Goal: Task Accomplishment & Management: Manage account settings

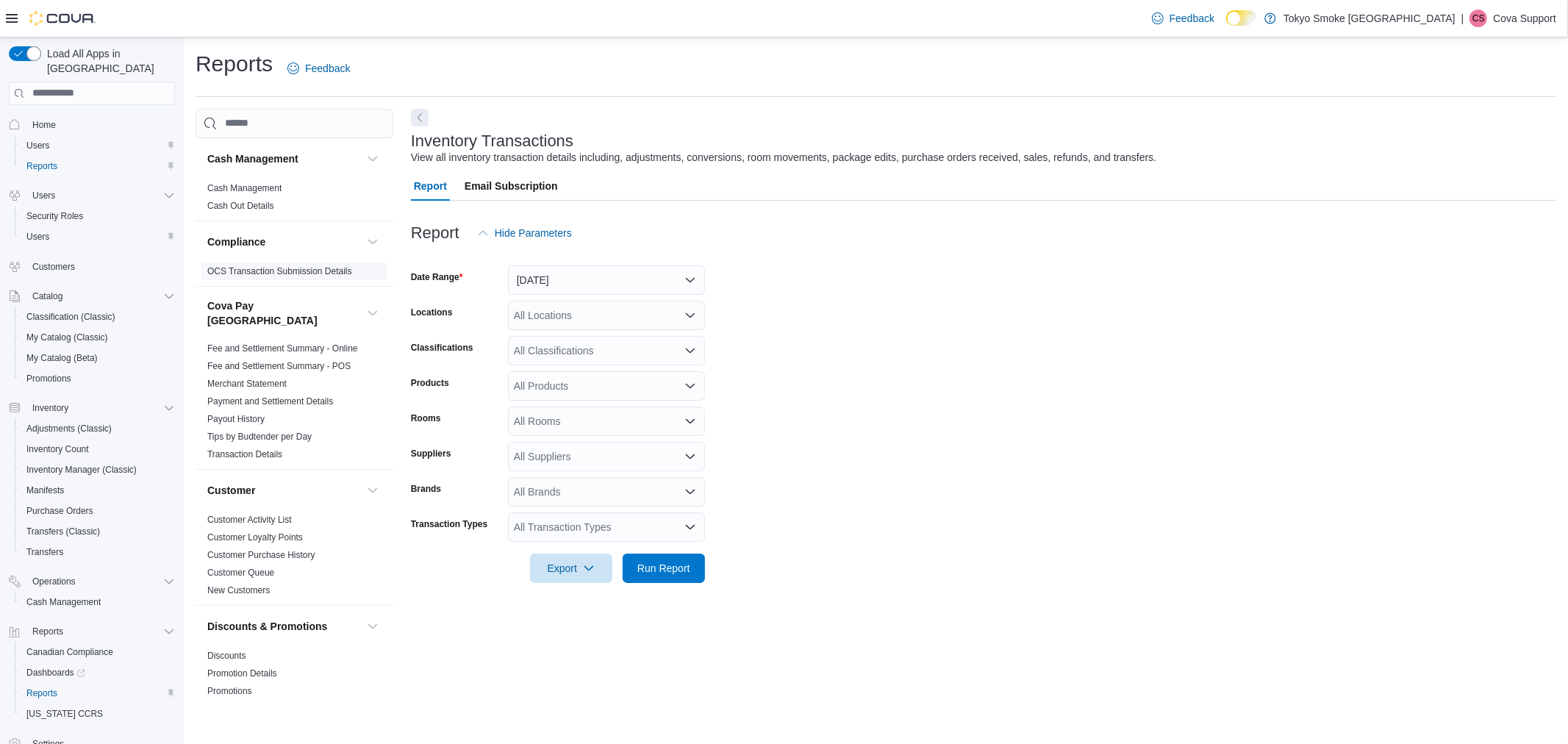
click at [299, 271] on link "OCS Transaction Submission Details" at bounding box center [280, 271] width 145 height 10
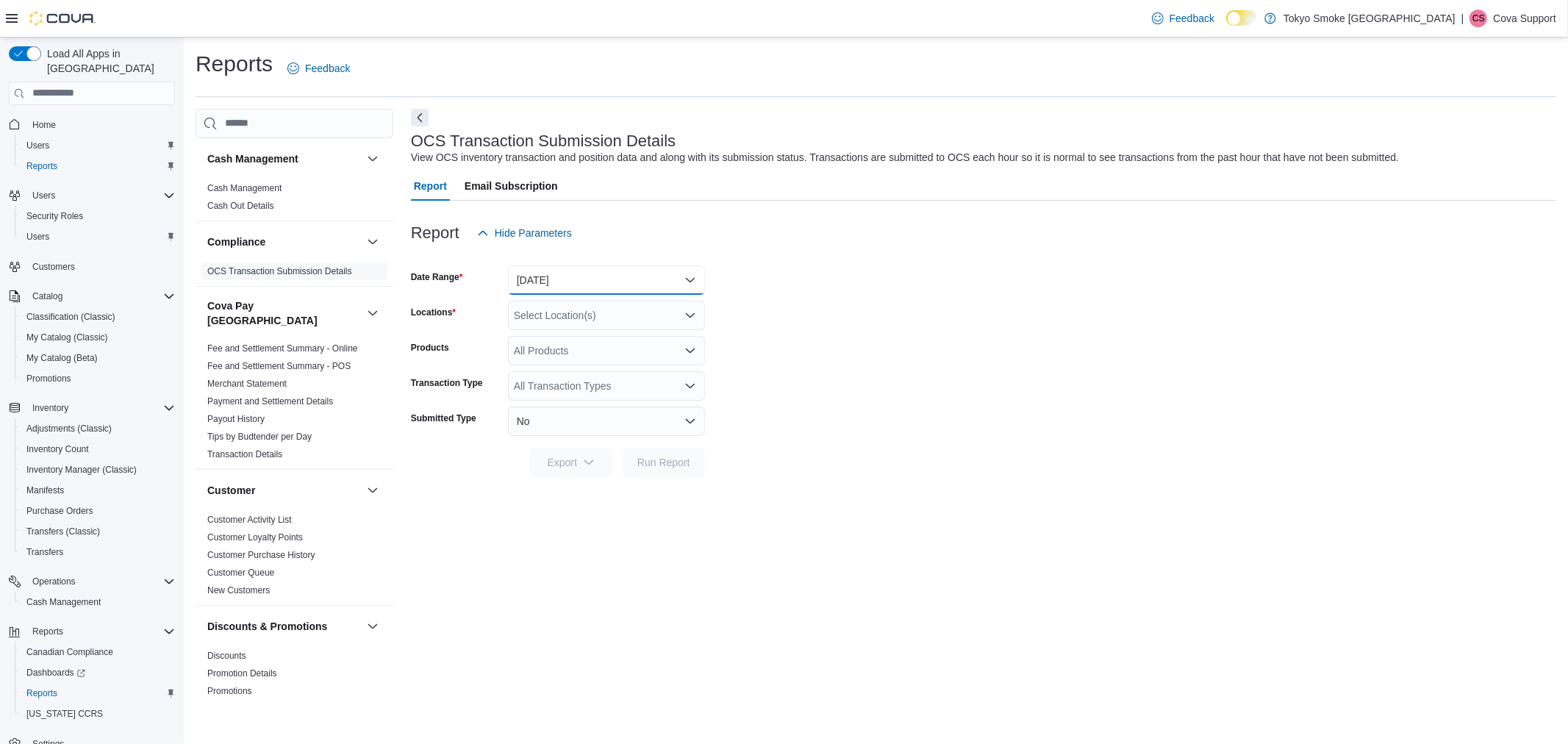
click at [572, 280] on button "[DATE]" at bounding box center [607, 280] width 197 height 30
click at [818, 232] on div "Report Hide Parameters" at bounding box center [984, 233] width 1146 height 30
click at [57, 738] on span "Settings" at bounding box center [47, 743] width 31 height 12
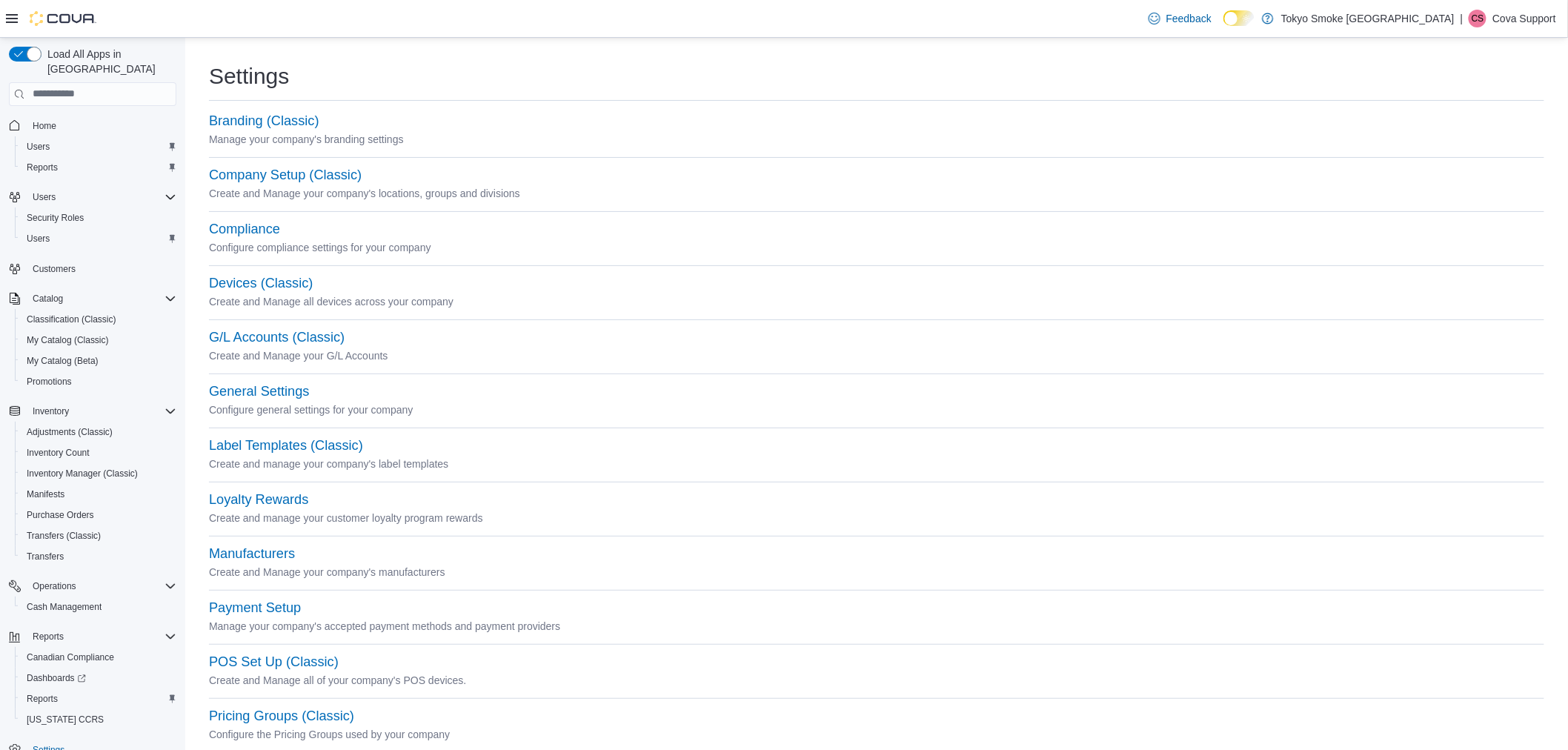
click at [509, 338] on div "G/L Accounts (Classic)" at bounding box center [876, 337] width 1335 height 18
click at [267, 219] on div "Company Setup (Classic) Create and Manage your company's locations, groups and …" at bounding box center [876, 193] width 1335 height 54
click at [268, 221] on button "Compliance" at bounding box center [245, 228] width 71 height 15
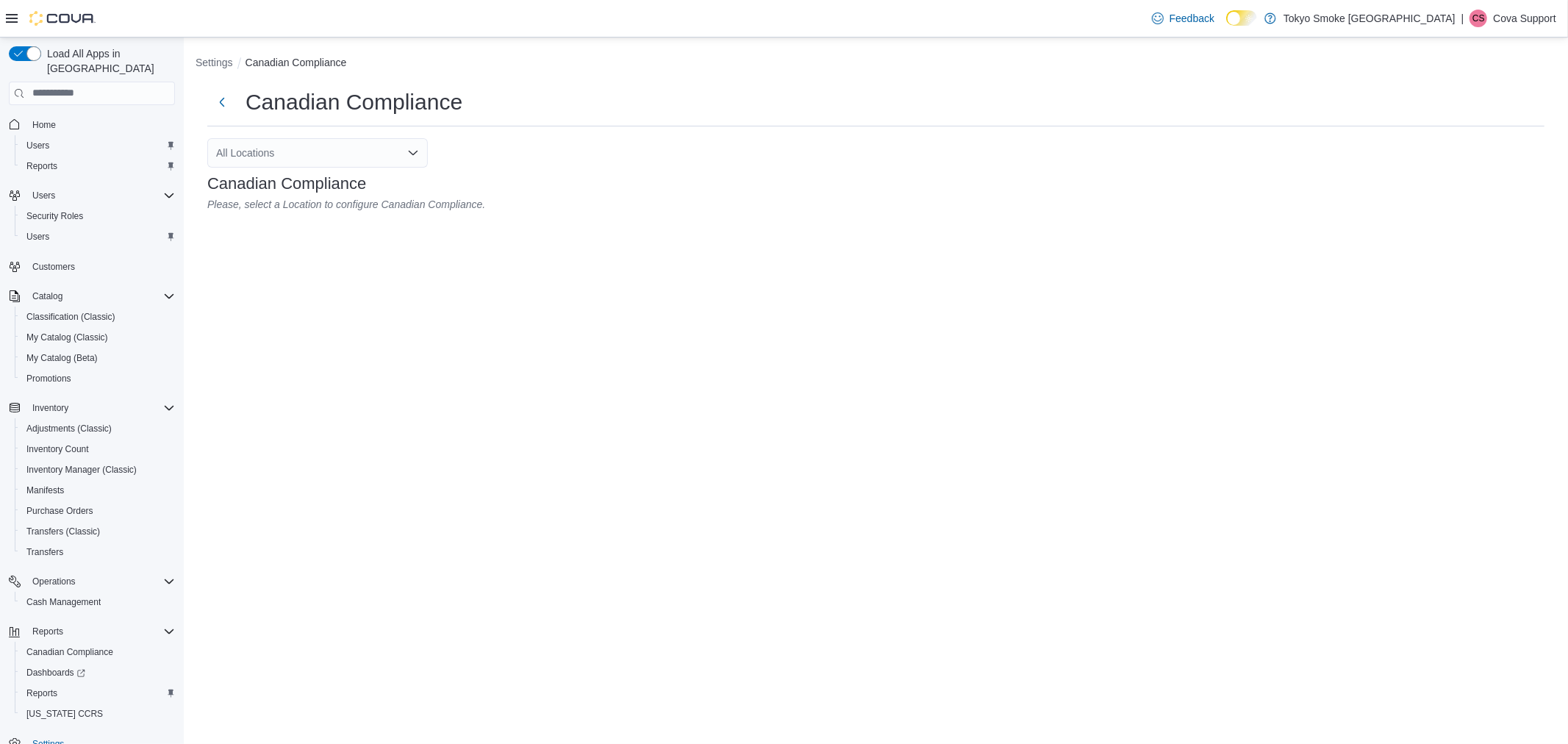
click at [339, 155] on div "All Locations" at bounding box center [317, 152] width 220 height 30
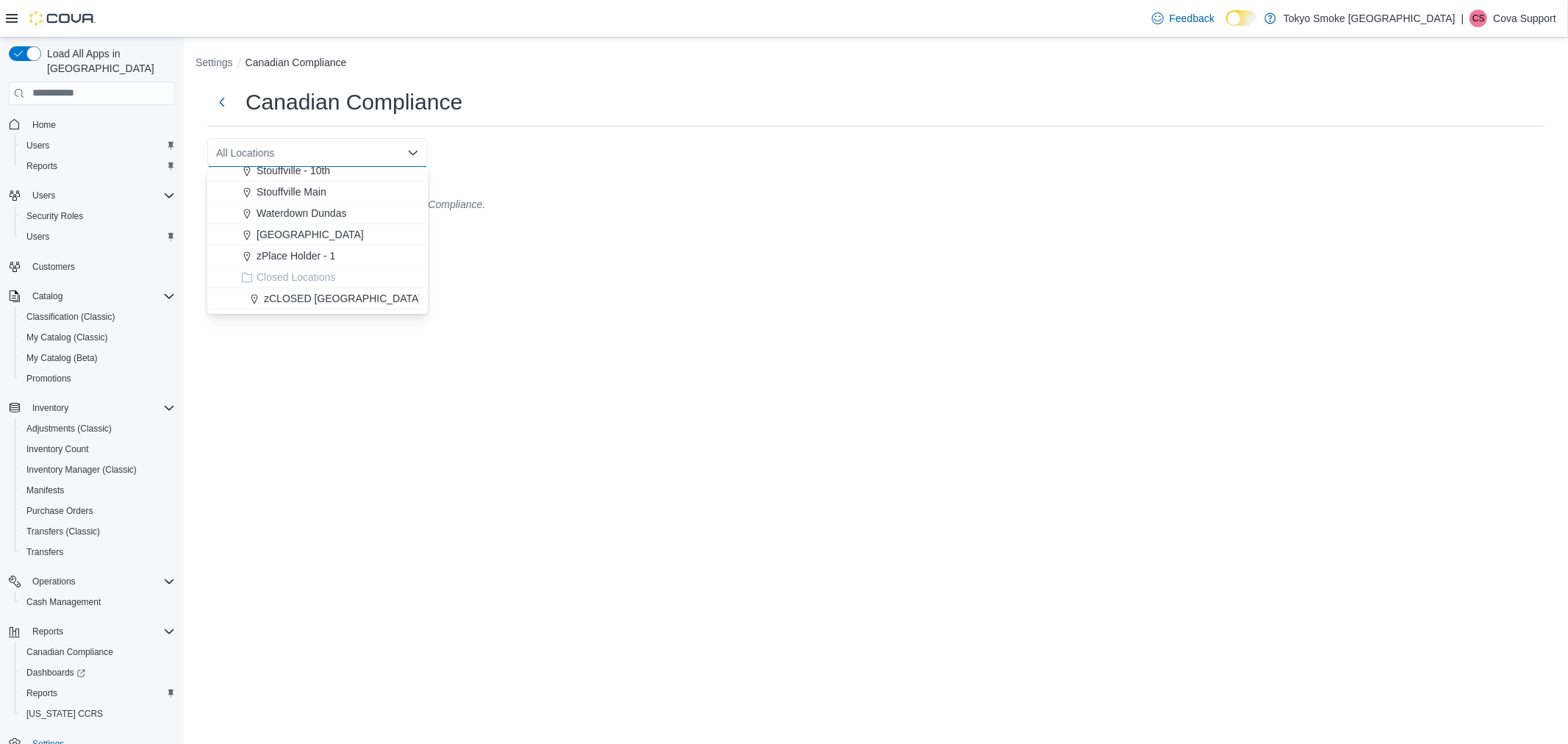
scroll to position [408, 0]
click at [359, 217] on span "zCLOSED [GEOGRAPHIC_DATA][PERSON_NAME]" at bounding box center [385, 216] width 242 height 14
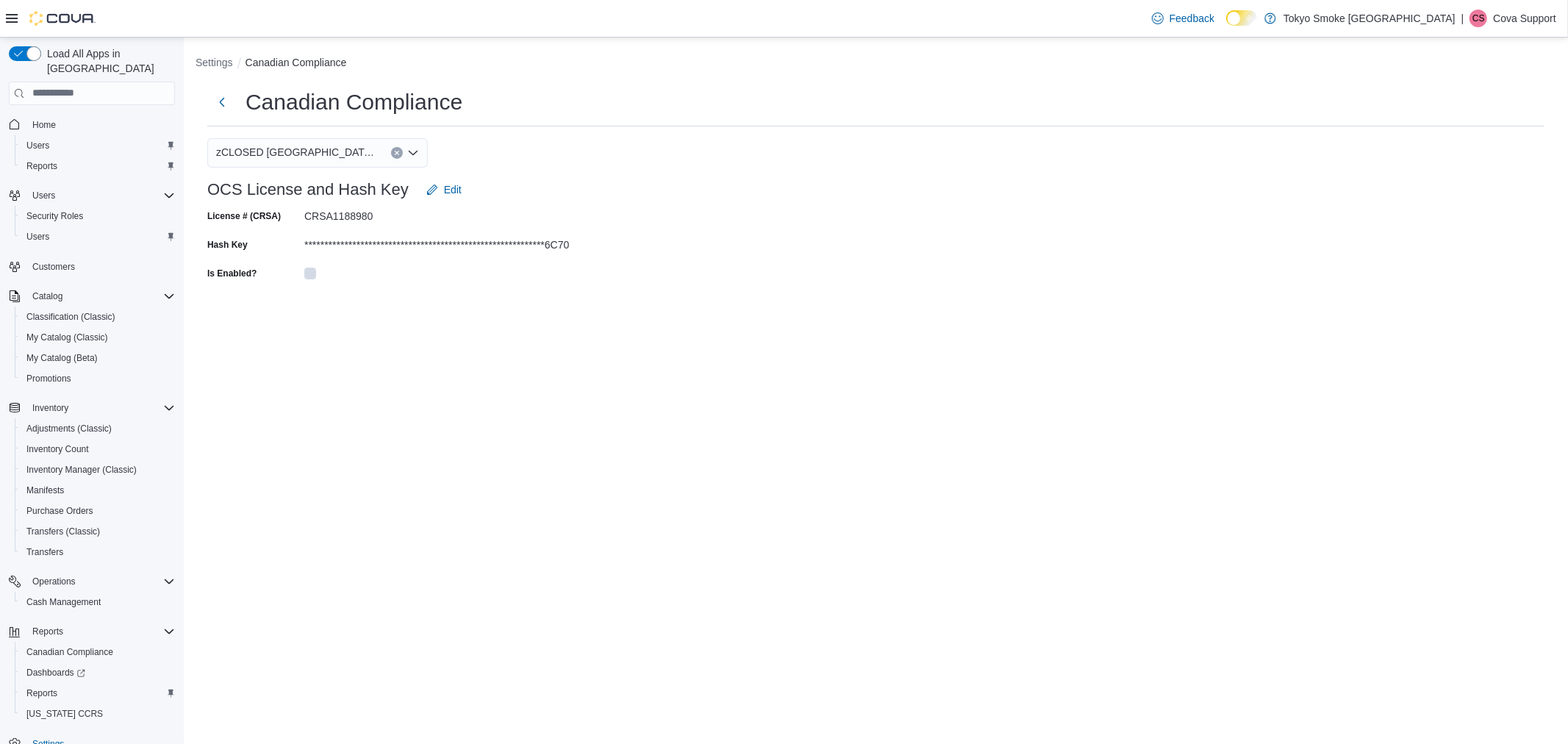
click at [512, 128] on div "**********" at bounding box center [876, 186] width 1360 height 220
click at [581, 155] on div "**********" at bounding box center [876, 186] width 1360 height 220
click at [702, 223] on form "**********" at bounding box center [876, 229] width 1337 height 110
drag, startPoint x: 801, startPoint y: 236, endPoint x: 794, endPoint y: 236, distance: 7.0
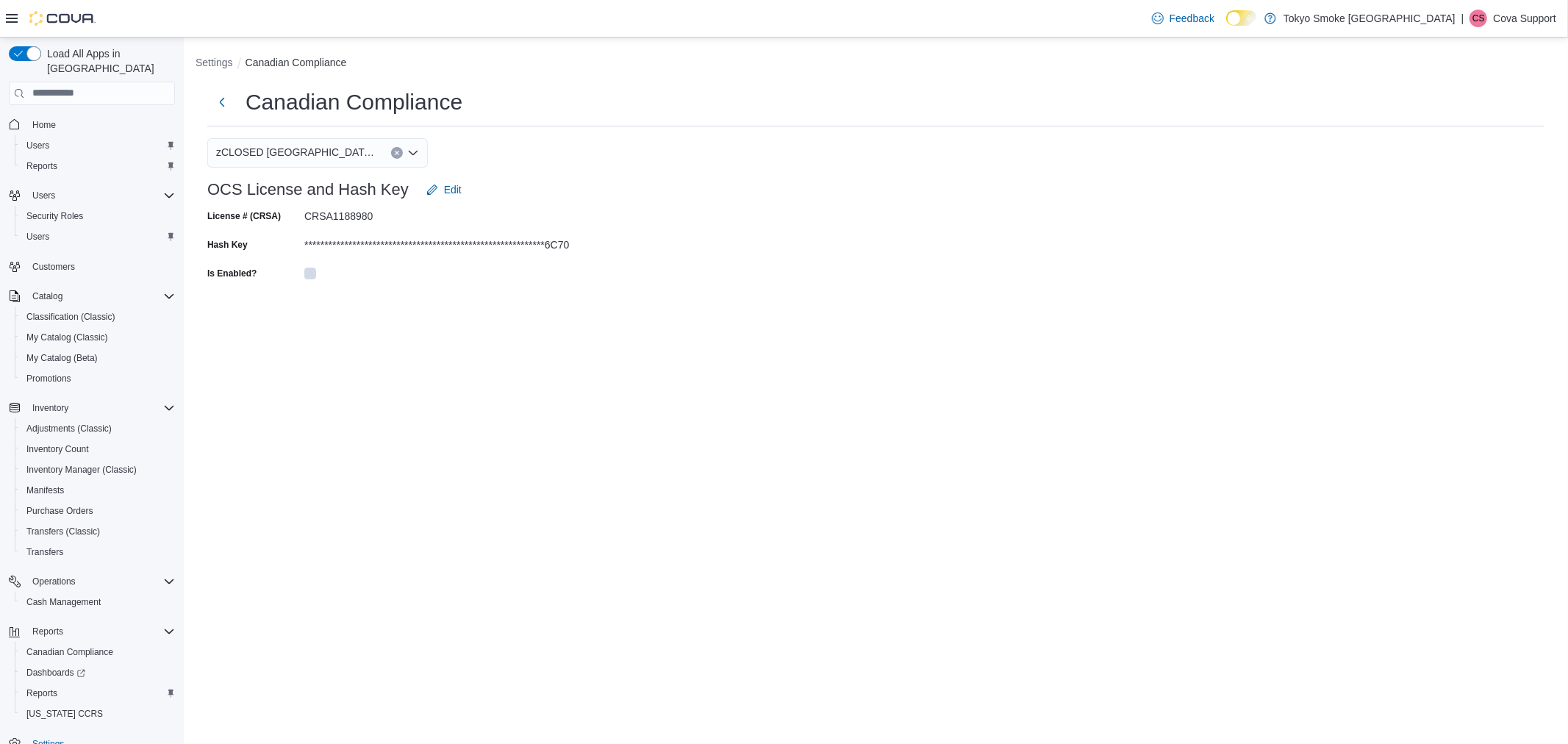
click at [800, 236] on form "**********" at bounding box center [876, 229] width 1337 height 110
drag, startPoint x: 586, startPoint y: 240, endPoint x: 312, endPoint y: 219, distance: 274.8
click at [312, 219] on div "**********" at bounding box center [428, 244] width 441 height 80
click at [471, 264] on div at bounding box center [403, 273] width 197 height 22
click at [577, 258] on div "**********" at bounding box center [428, 244] width 441 height 80
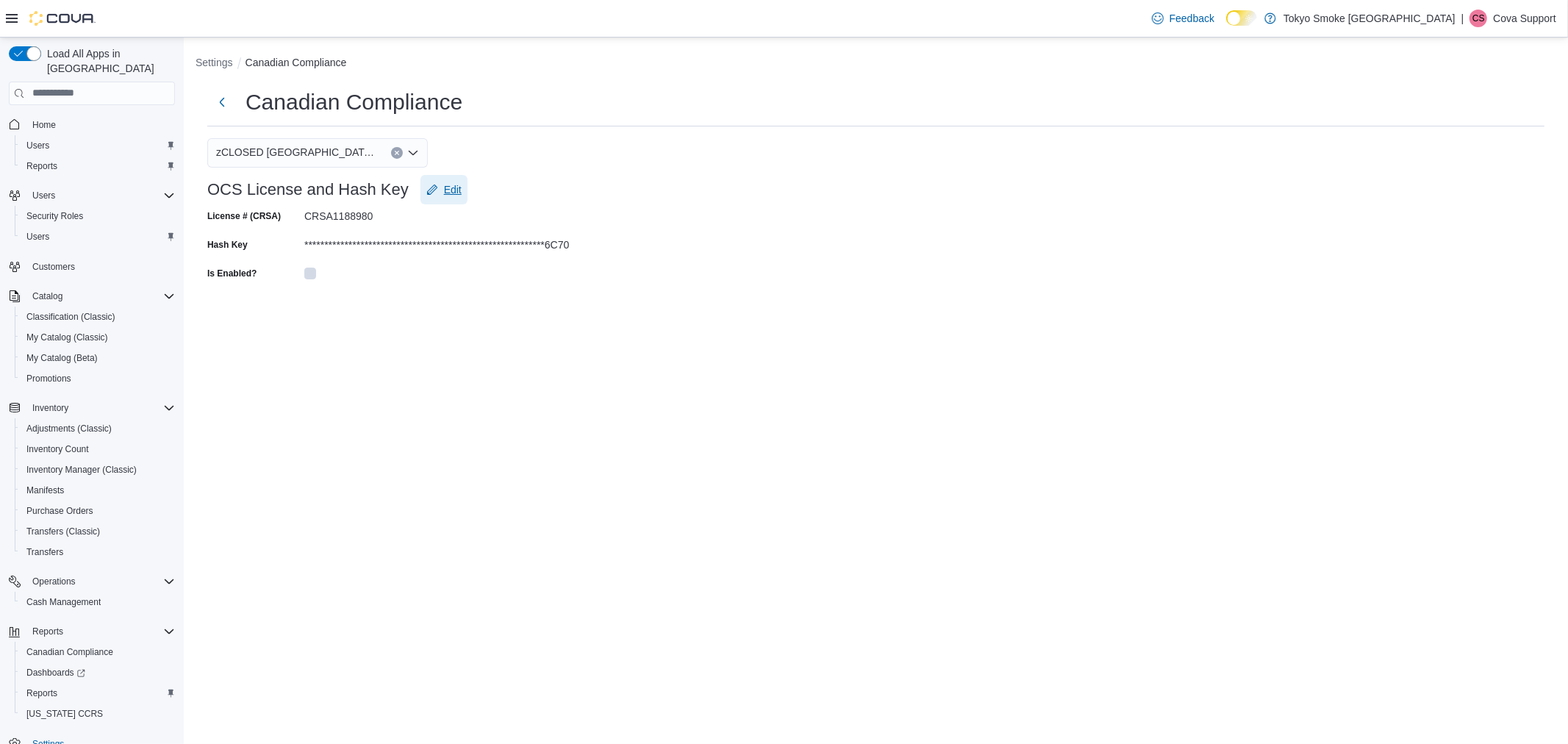
click at [466, 197] on button "Edit" at bounding box center [444, 189] width 47 height 30
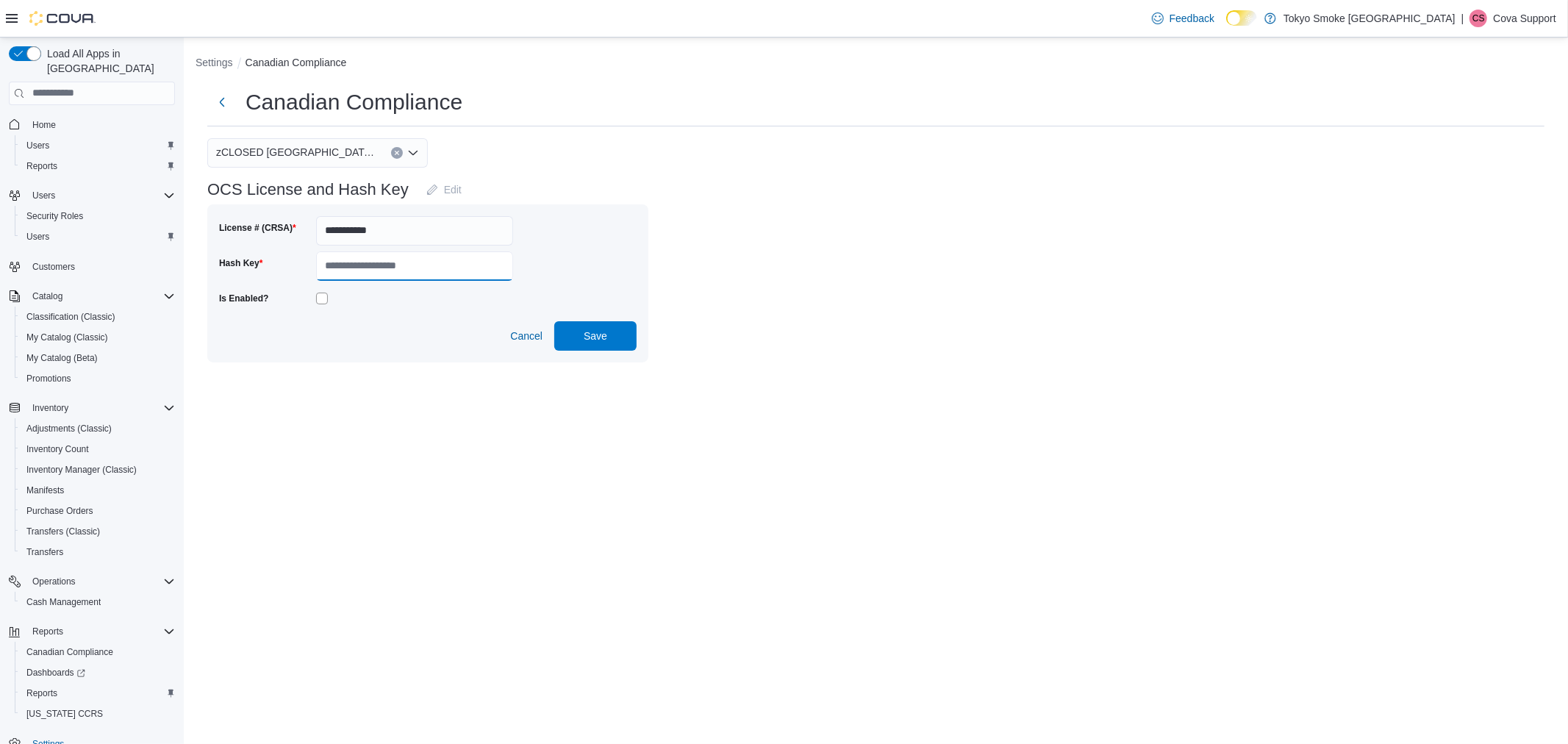
click at [453, 264] on input "Hash Key" at bounding box center [415, 266] width 197 height 30
click at [403, 402] on div "**********" at bounding box center [876, 391] width 1385 height 706
click at [527, 341] on span "Cancel" at bounding box center [526, 336] width 32 height 14
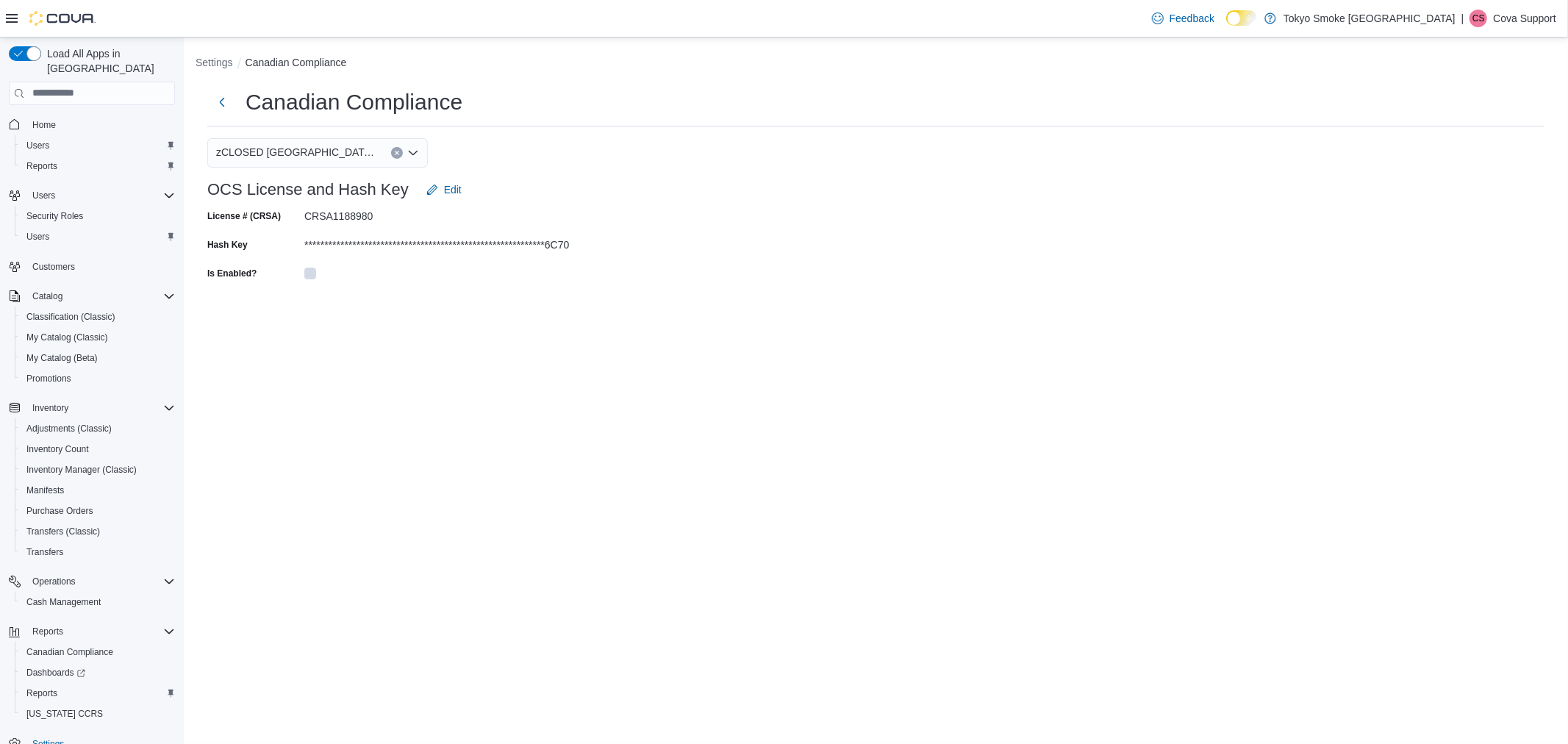
click at [810, 207] on form "**********" at bounding box center [876, 229] width 1337 height 110
click at [439, 191] on span "Edit" at bounding box center [444, 189] width 35 height 30
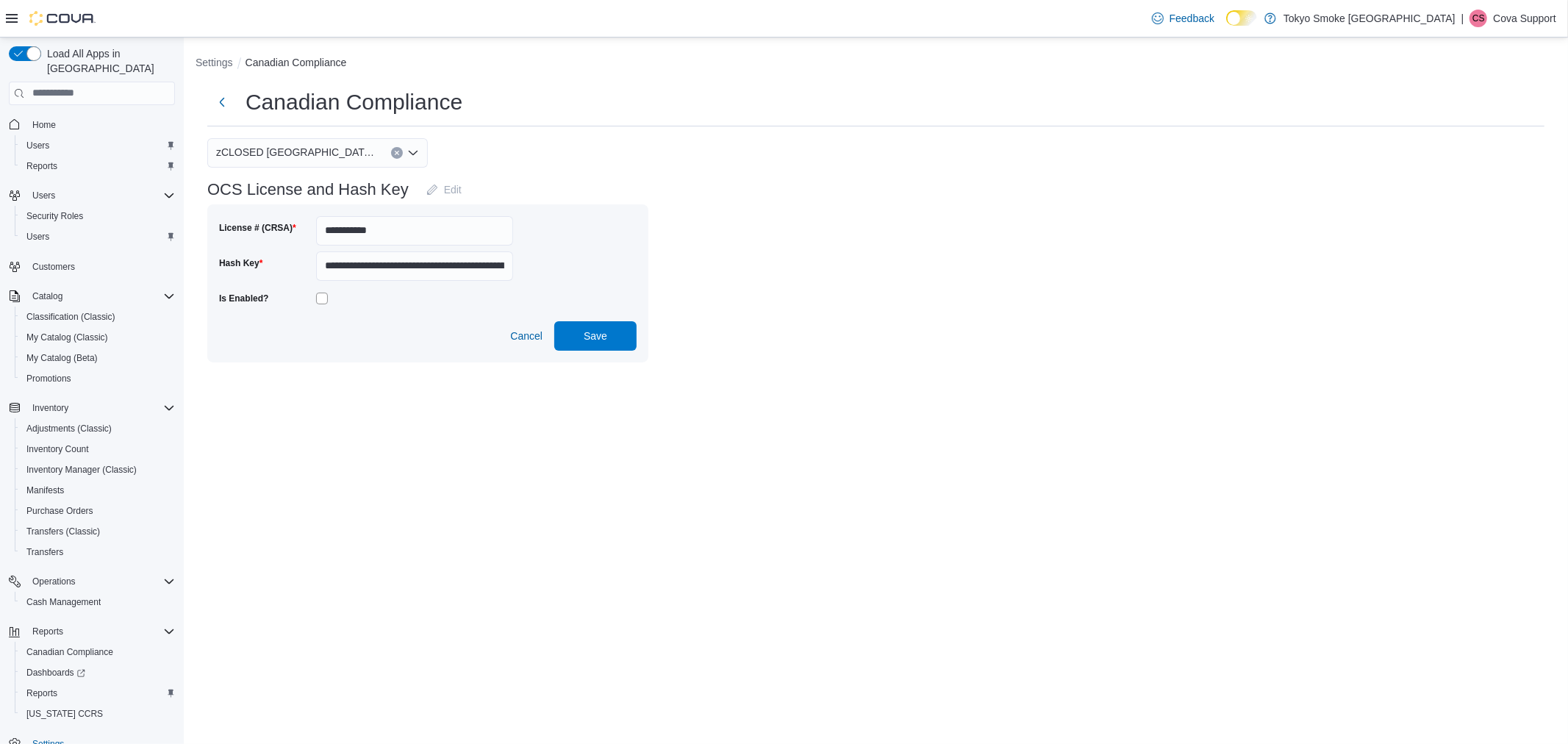
click at [312, 300] on div "Is Enabled?" at bounding box center [365, 298] width 294 height 22
click at [581, 343] on span "Save" at bounding box center [595, 335] width 65 height 30
drag, startPoint x: 1539, startPoint y: 713, endPoint x: 1329, endPoint y: 716, distance: 210.0
click at [1329, 716] on div "A new notification appears Error Hash Key is required. Cannot contain '*'" at bounding box center [1439, 698] width 236 height 66
copy div "Hash Key is required. Cannot contain '*'"
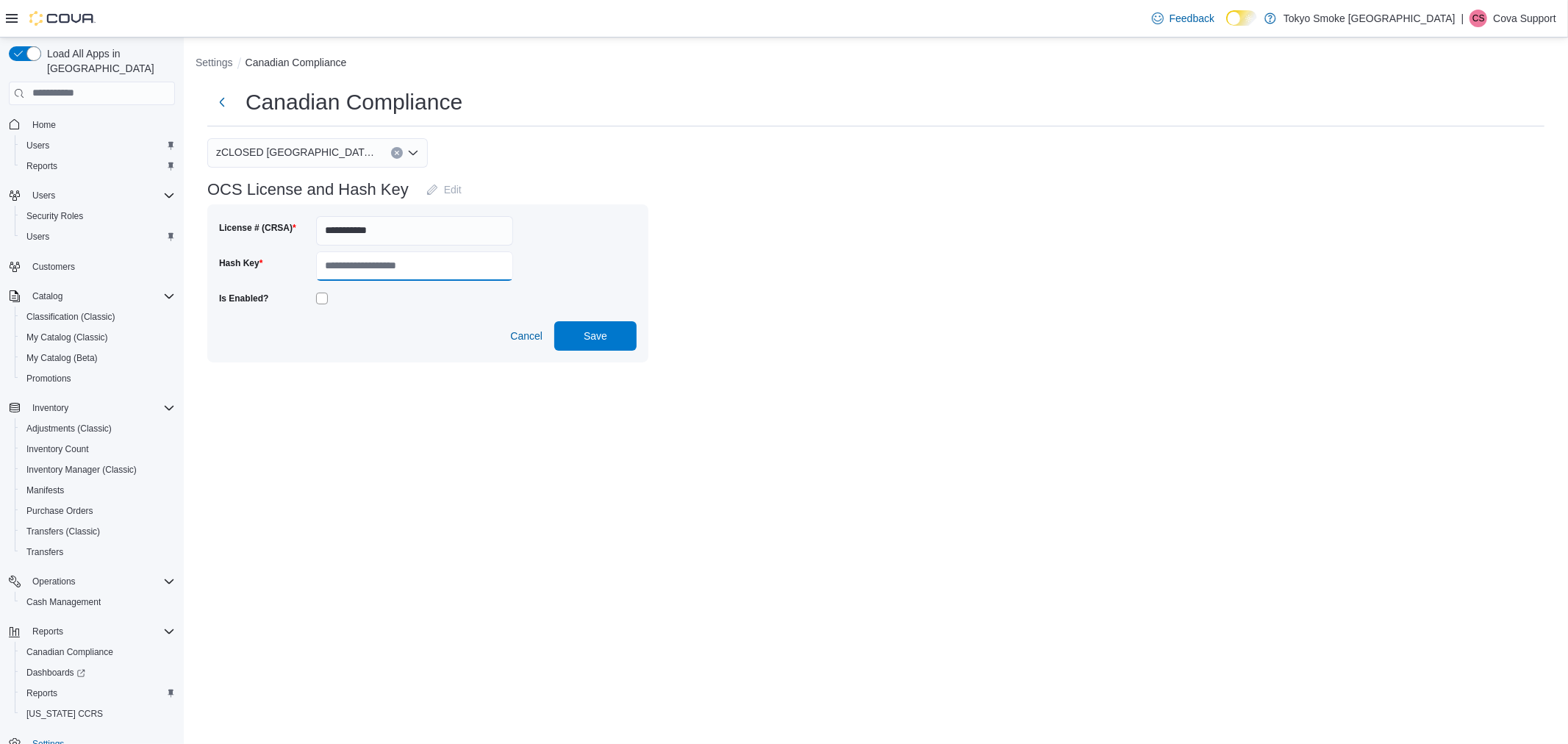
click at [449, 269] on input "Hash Key" at bounding box center [415, 266] width 197 height 30
click at [440, 269] on input "Hash Key" at bounding box center [415, 266] width 197 height 30
click at [605, 338] on span "Save" at bounding box center [595, 335] width 23 height 14
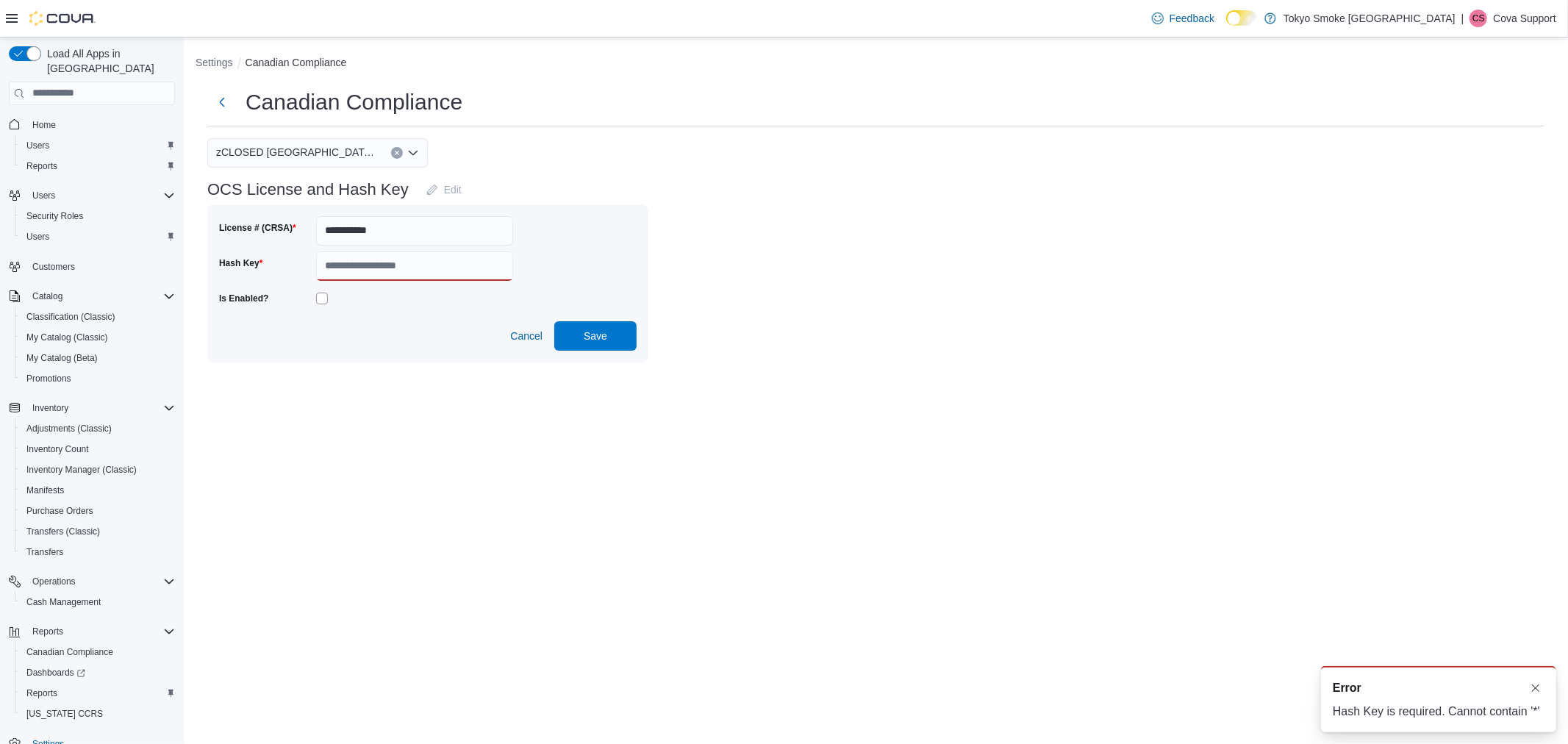
click at [836, 370] on div "**********" at bounding box center [876, 225] width 1360 height 299
click at [1142, 380] on div "**********" at bounding box center [876, 211] width 1385 height 348
click at [691, 365] on div "**********" at bounding box center [876, 225] width 1360 height 299
click at [525, 338] on span "Cancel" at bounding box center [526, 336] width 32 height 14
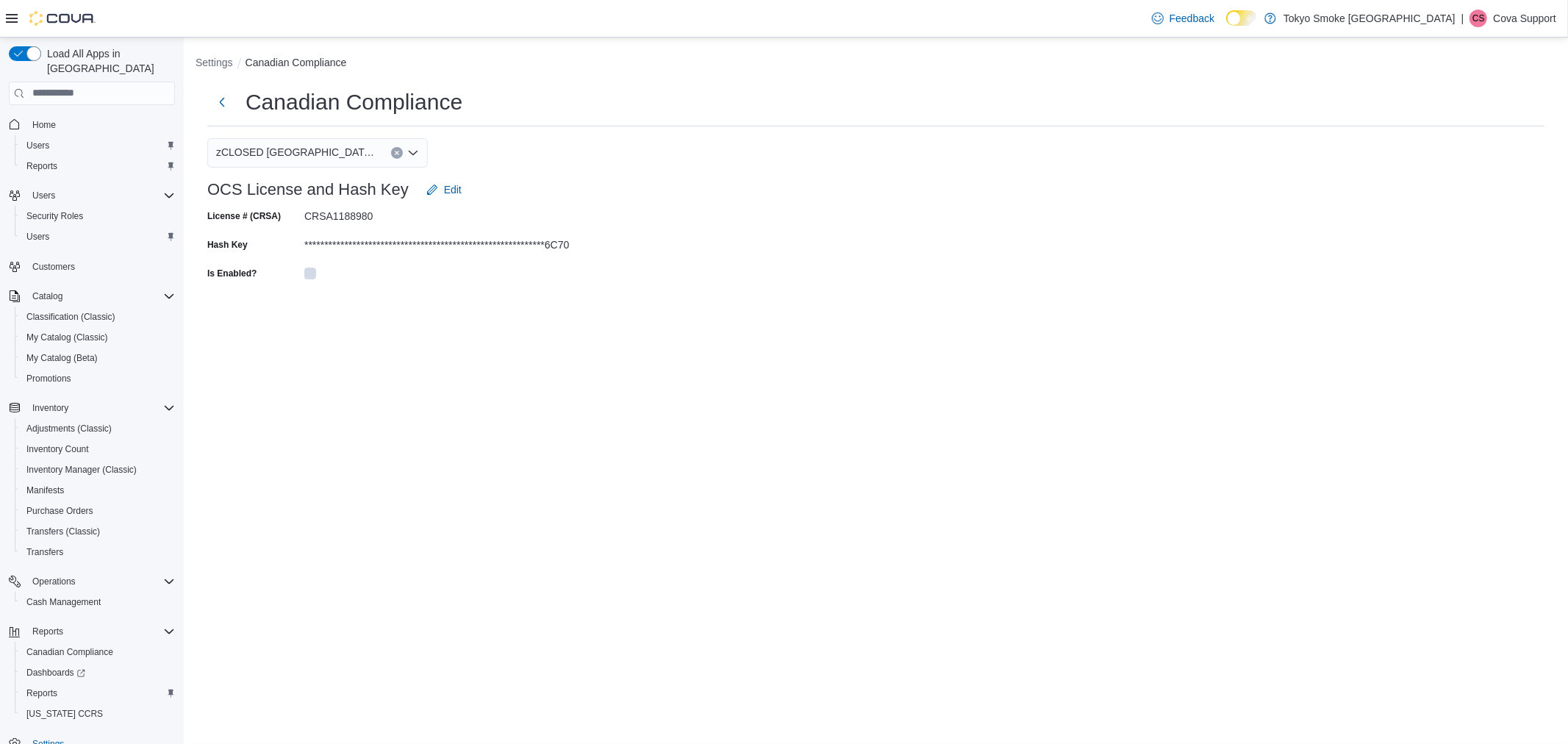
click at [688, 194] on div "OCS License and Hash Key Edit" at bounding box center [876, 189] width 1337 height 30
click at [260, 155] on span "zCLOSED [GEOGRAPHIC_DATA][PERSON_NAME]" at bounding box center [296, 152] width 160 height 18
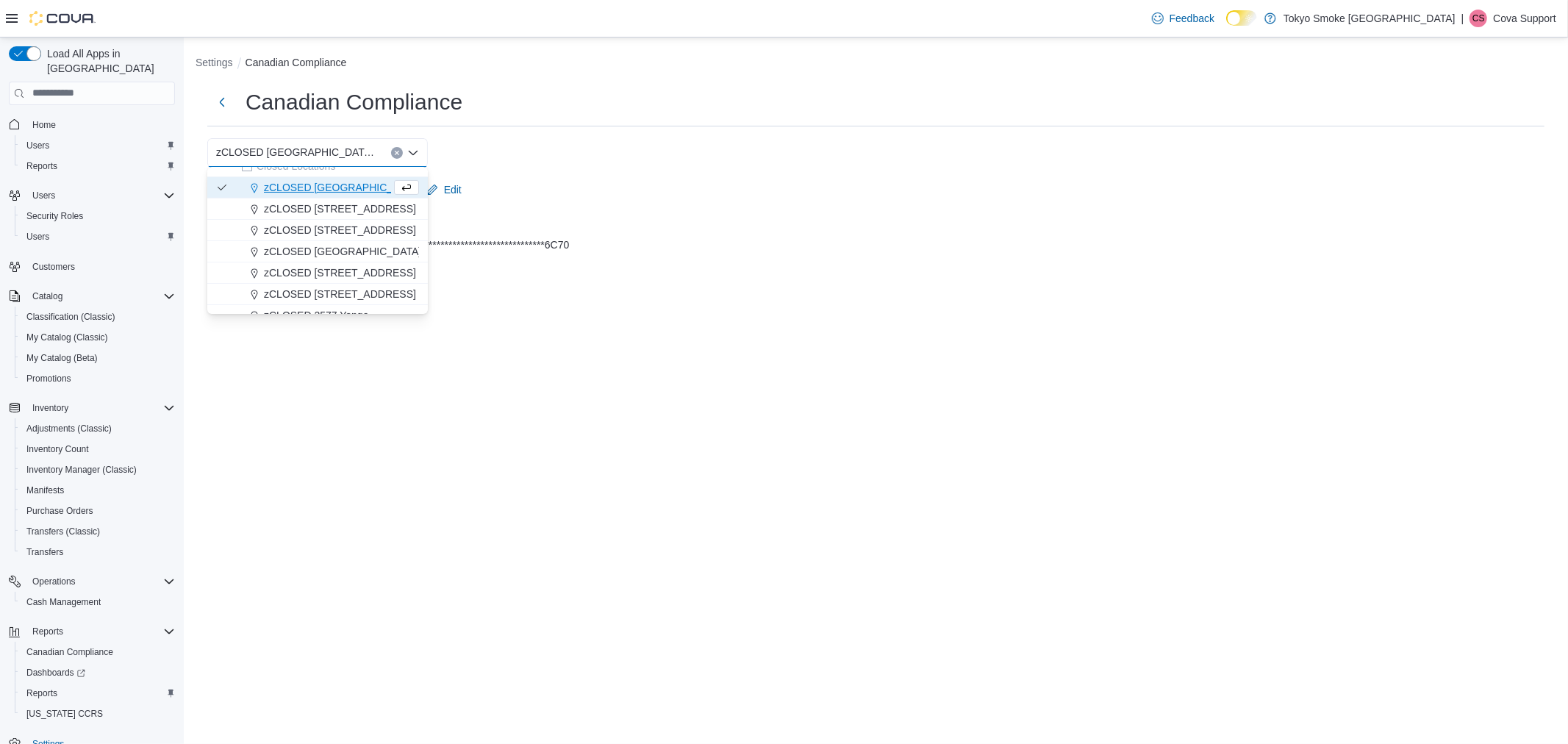
scroll to position [408, 0]
click at [364, 233] on span "zCLOSED [STREET_ADDRESS]" at bounding box center [340, 238] width 152 height 14
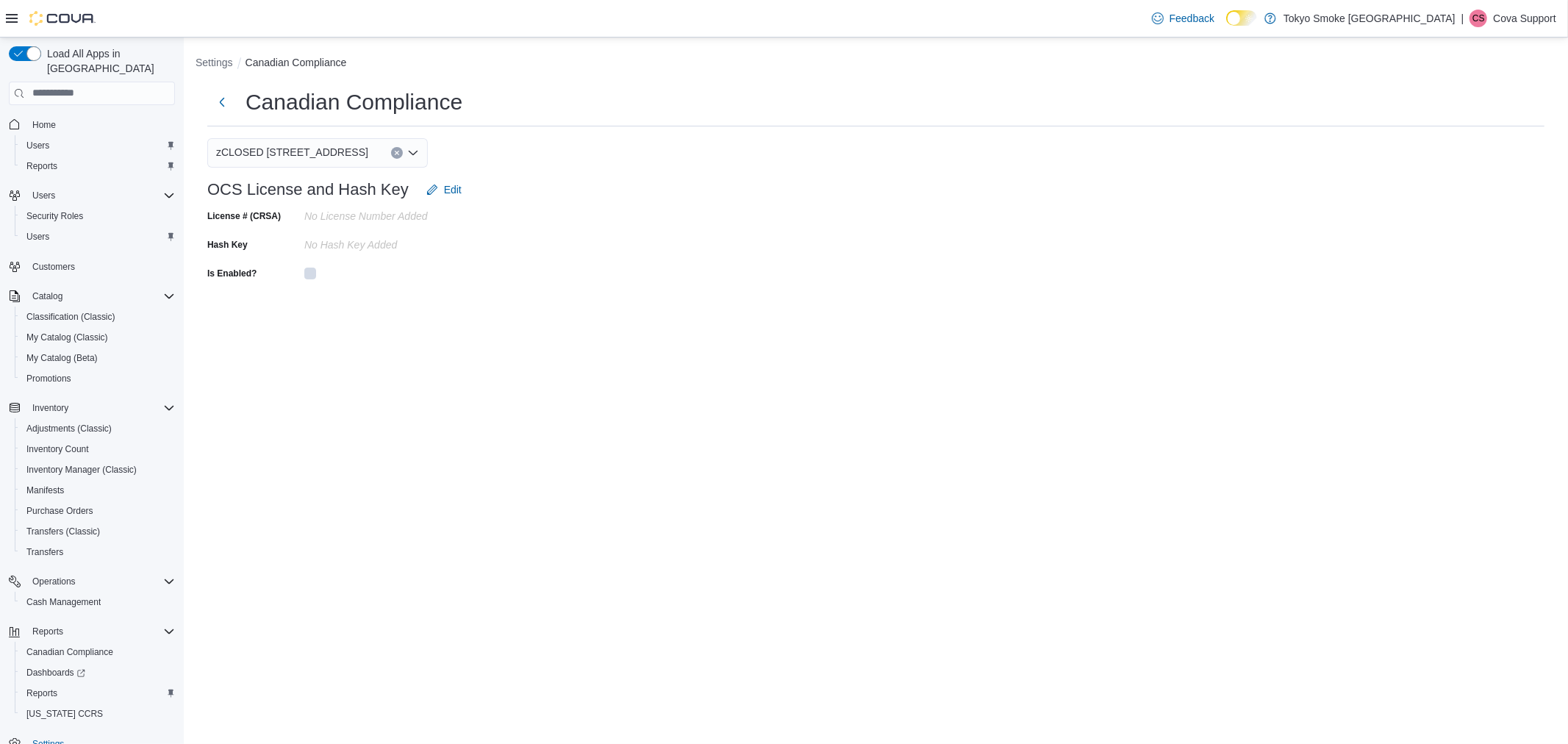
click at [322, 146] on span "zCLOSED [STREET_ADDRESS]" at bounding box center [292, 152] width 152 height 18
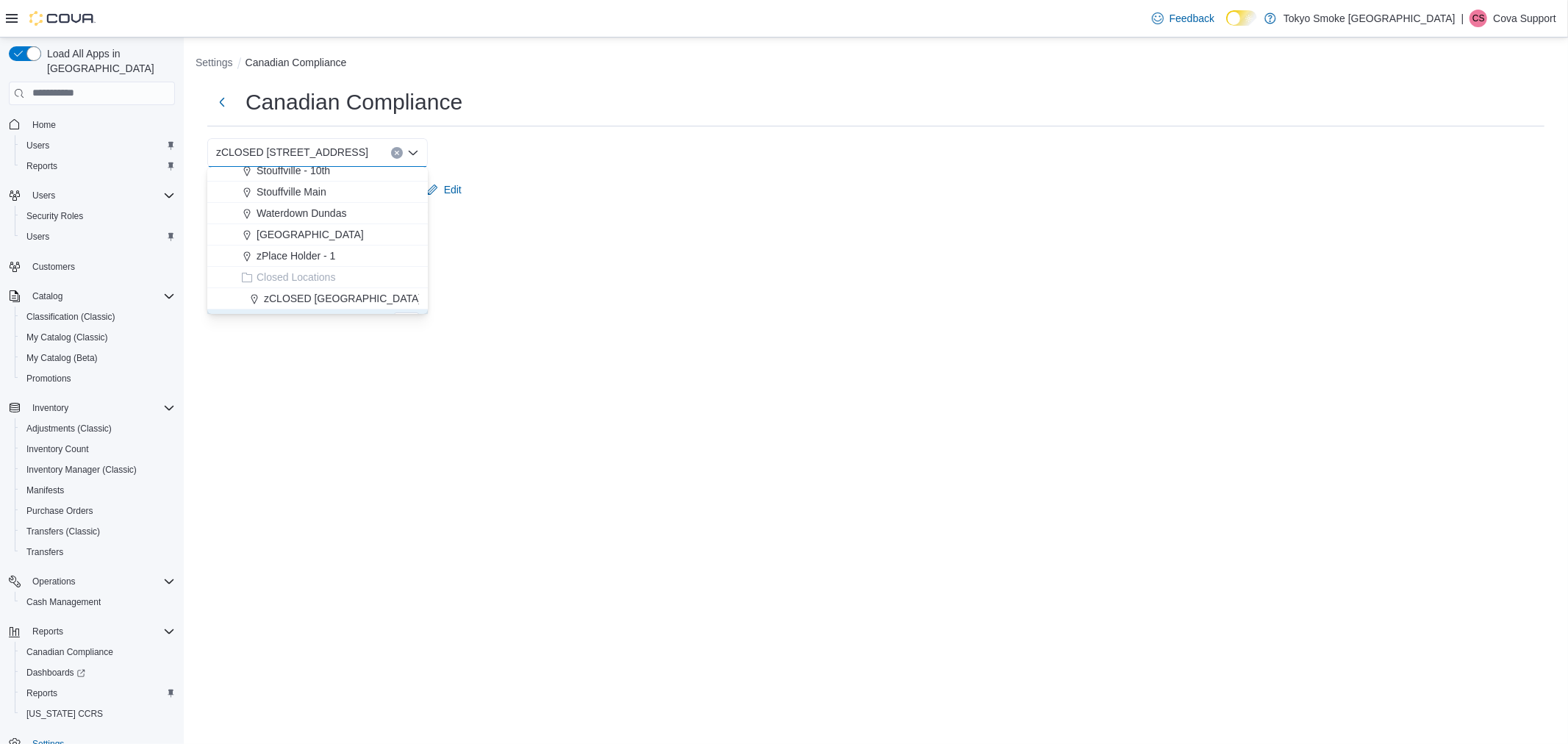
scroll to position [408, 0]
click at [332, 255] on span "zCLOSED [STREET_ADDRESS]" at bounding box center [340, 259] width 152 height 14
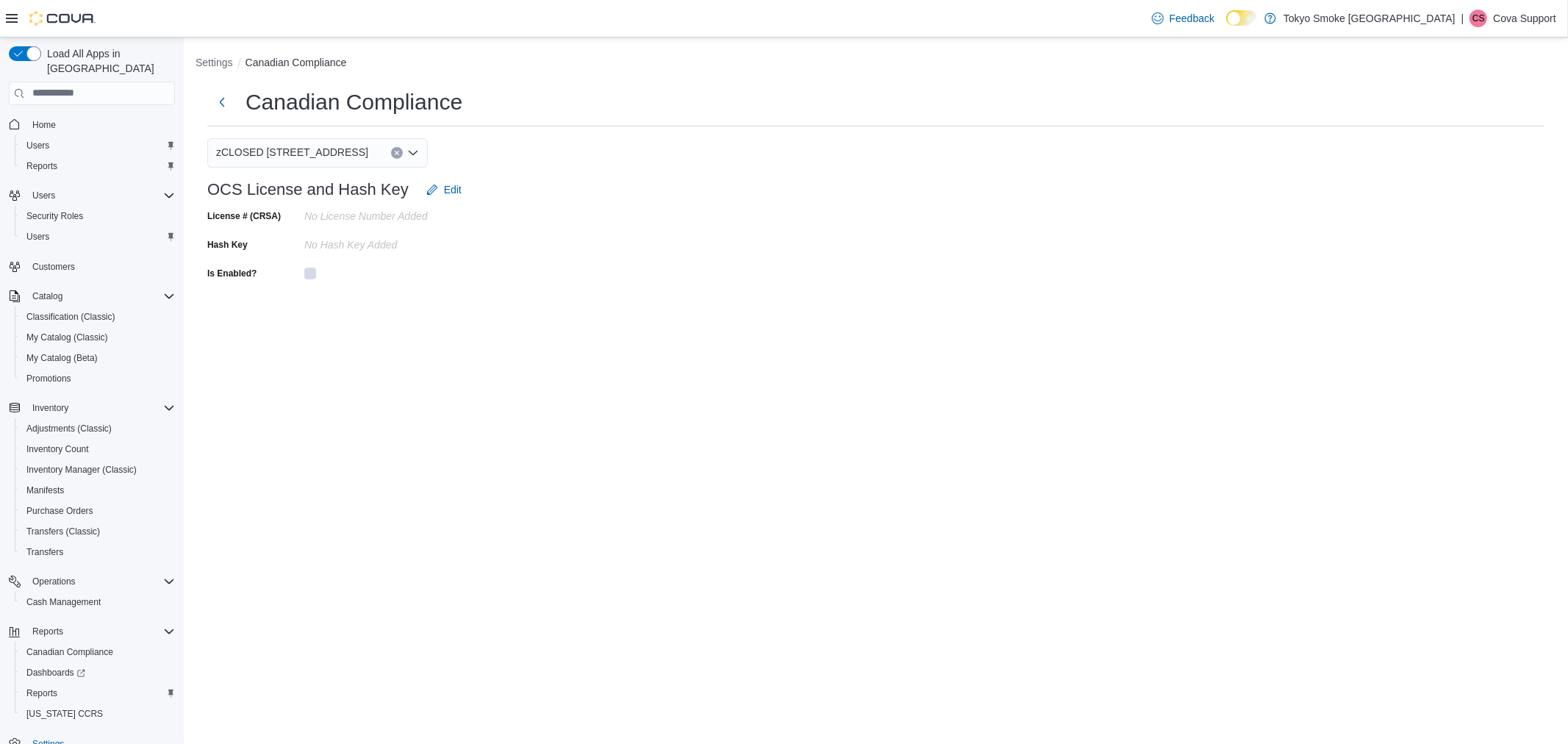
click at [325, 152] on span "zCLOSED [STREET_ADDRESS]" at bounding box center [292, 152] width 152 height 18
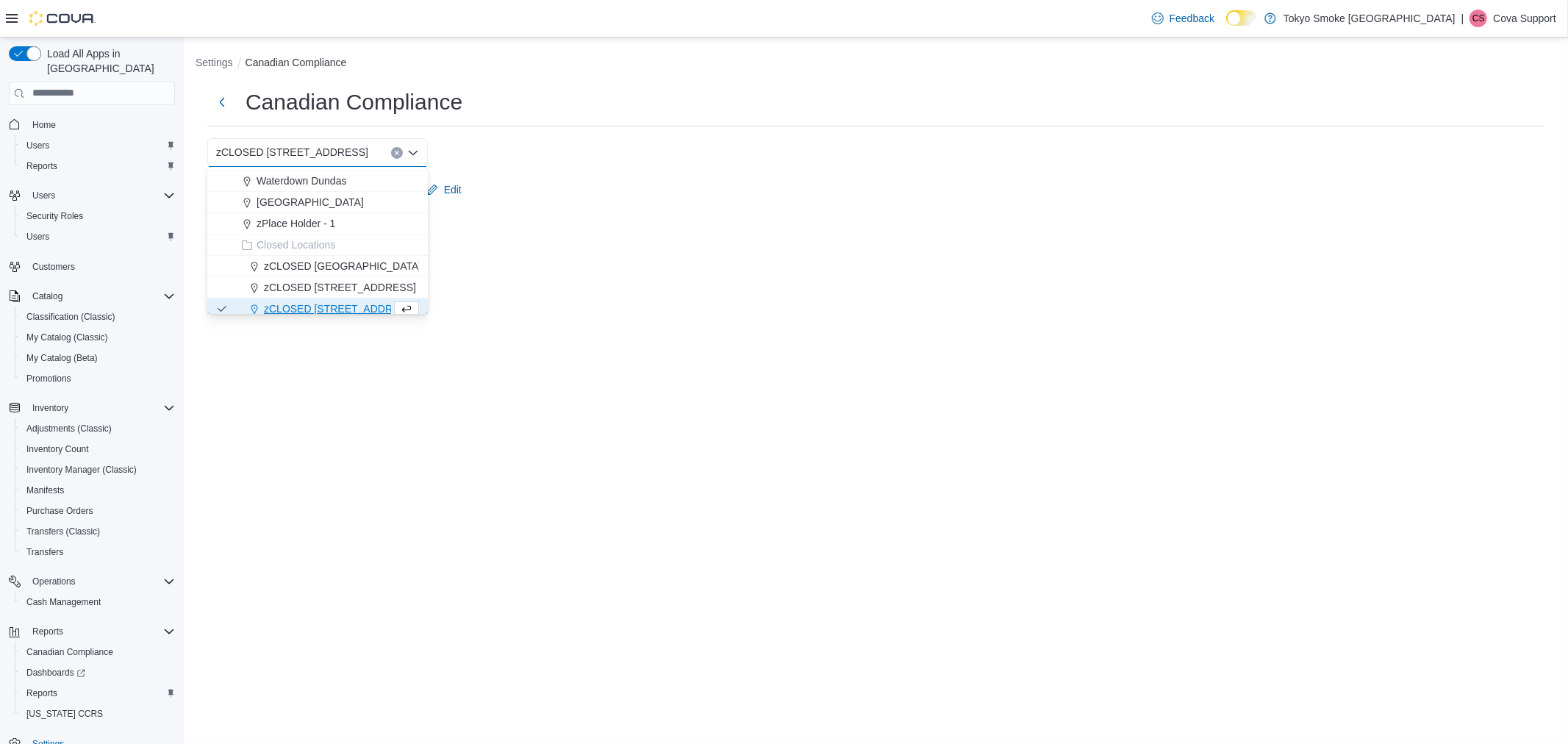
scroll to position [408, 0]
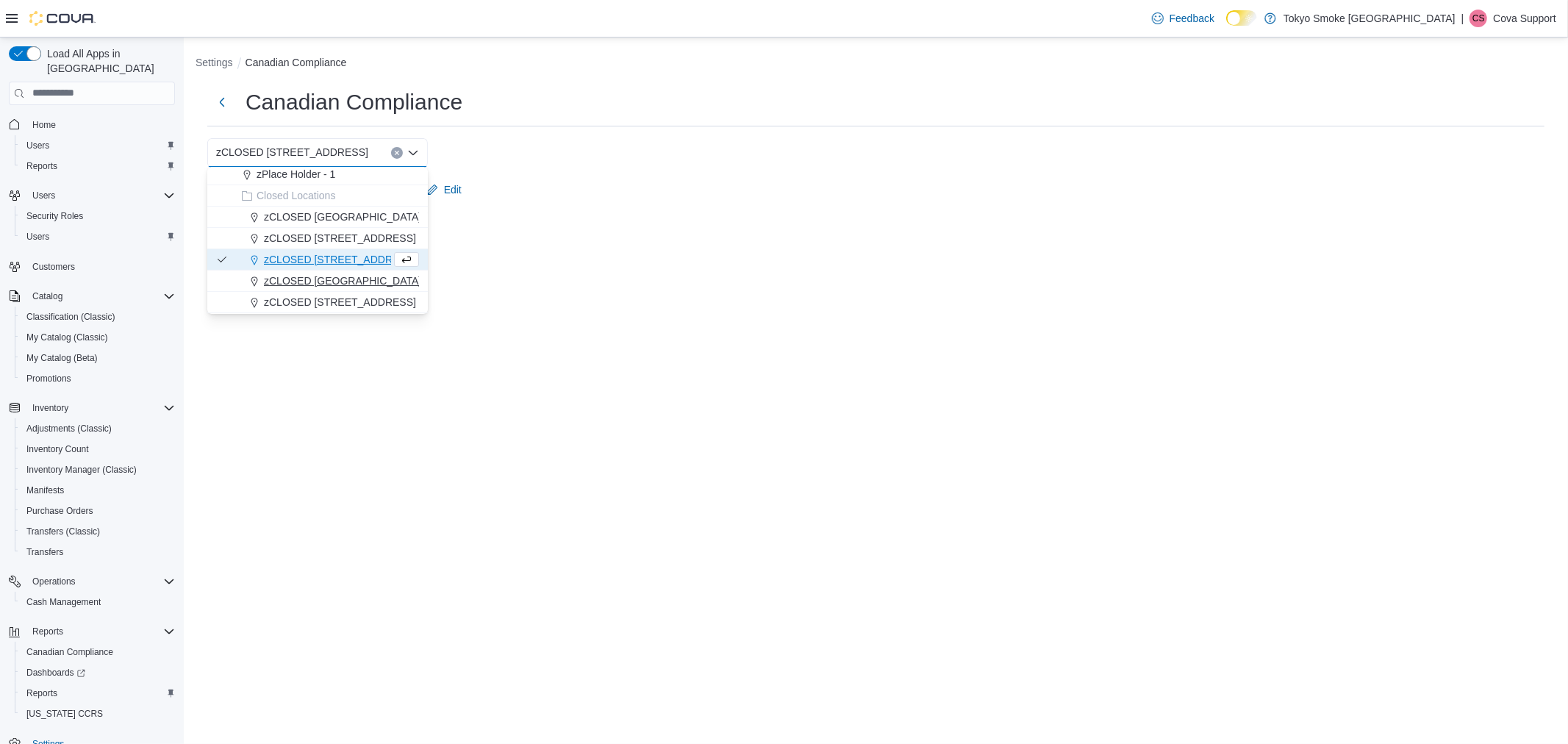
click at [348, 274] on span "zCLOSED [GEOGRAPHIC_DATA]" at bounding box center [342, 280] width 157 height 14
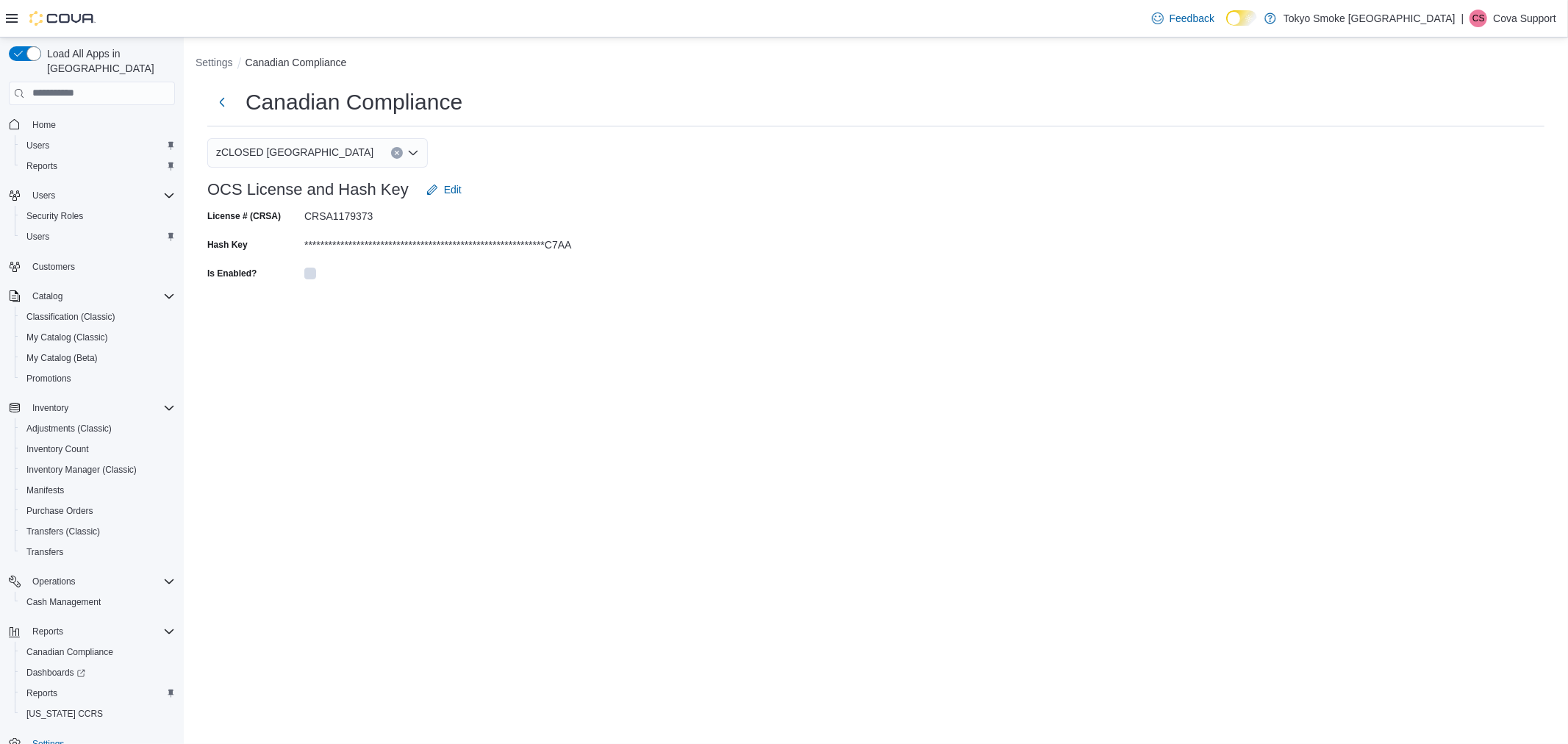
click at [326, 150] on span "zCLOSED [GEOGRAPHIC_DATA]" at bounding box center [295, 152] width 157 height 18
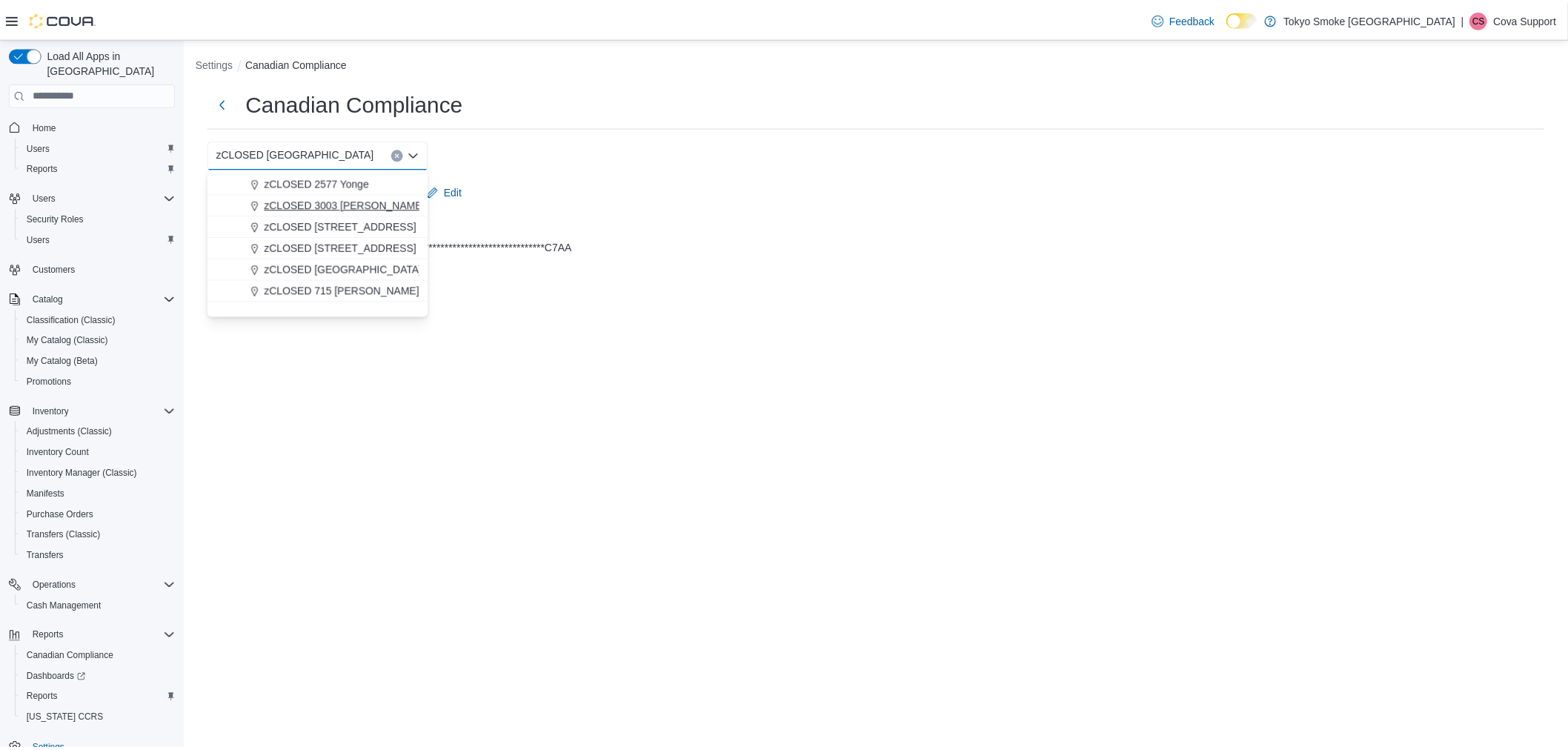
scroll to position [493, 0]
click at [359, 220] on span "zCLOSED [STREET_ADDRESS]" at bounding box center [343, 222] width 153 height 15
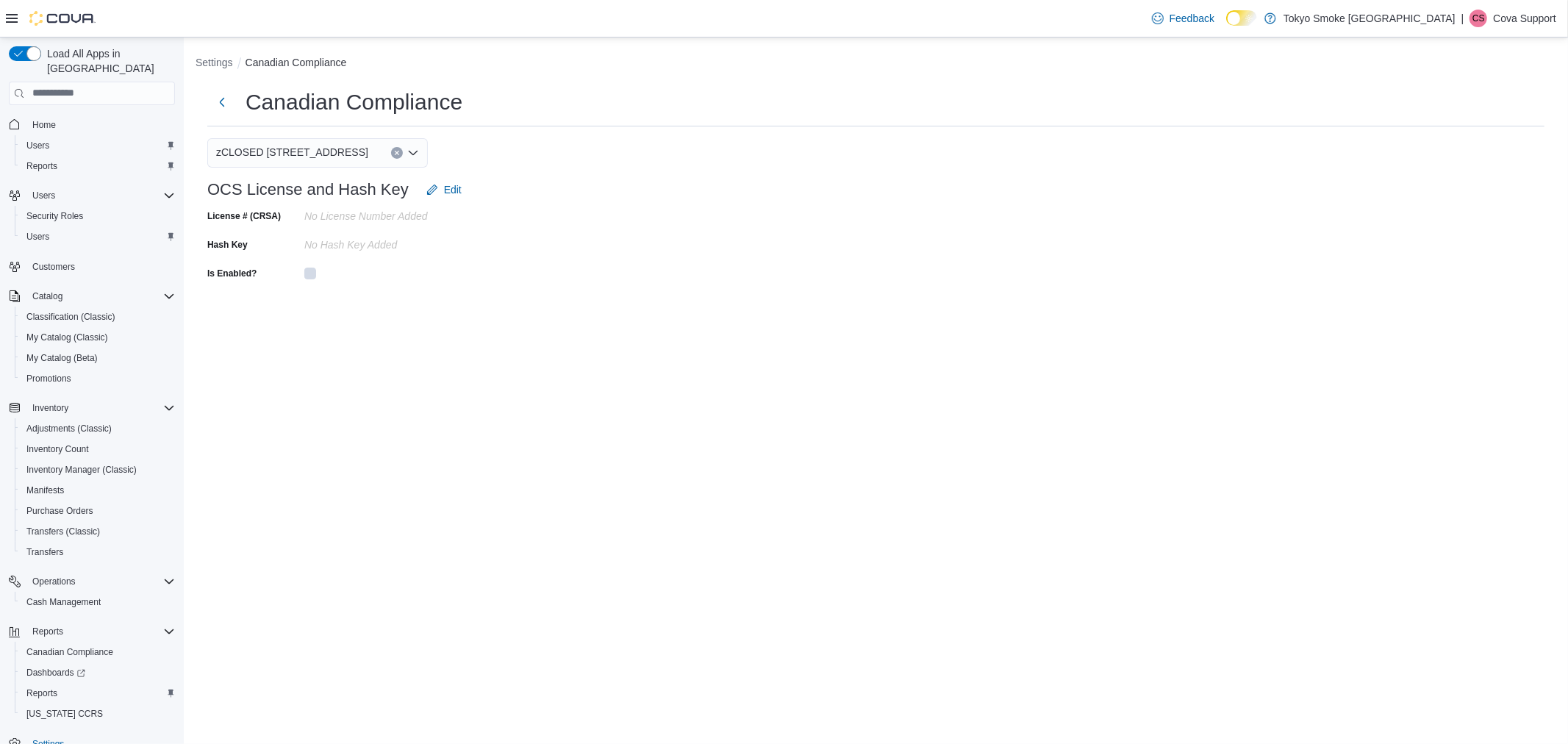
click at [791, 284] on div "Canadian Compliance zCLOSED [STREET_ADDRESS] OCS License and Hash Key Edit Lice…" at bounding box center [876, 186] width 1360 height 220
click at [762, 255] on form "OCS License and Hash Key Edit License # (CRSA) No License Number added Hash Key…" at bounding box center [876, 229] width 1337 height 110
click at [914, 78] on div "Canadian Compliance zCLOSED [STREET_ADDRESS] OCS License and Hash Key Edit Lice…" at bounding box center [876, 186] width 1360 height 220
click at [14, 22] on icon at bounding box center [11, 18] width 12 height 9
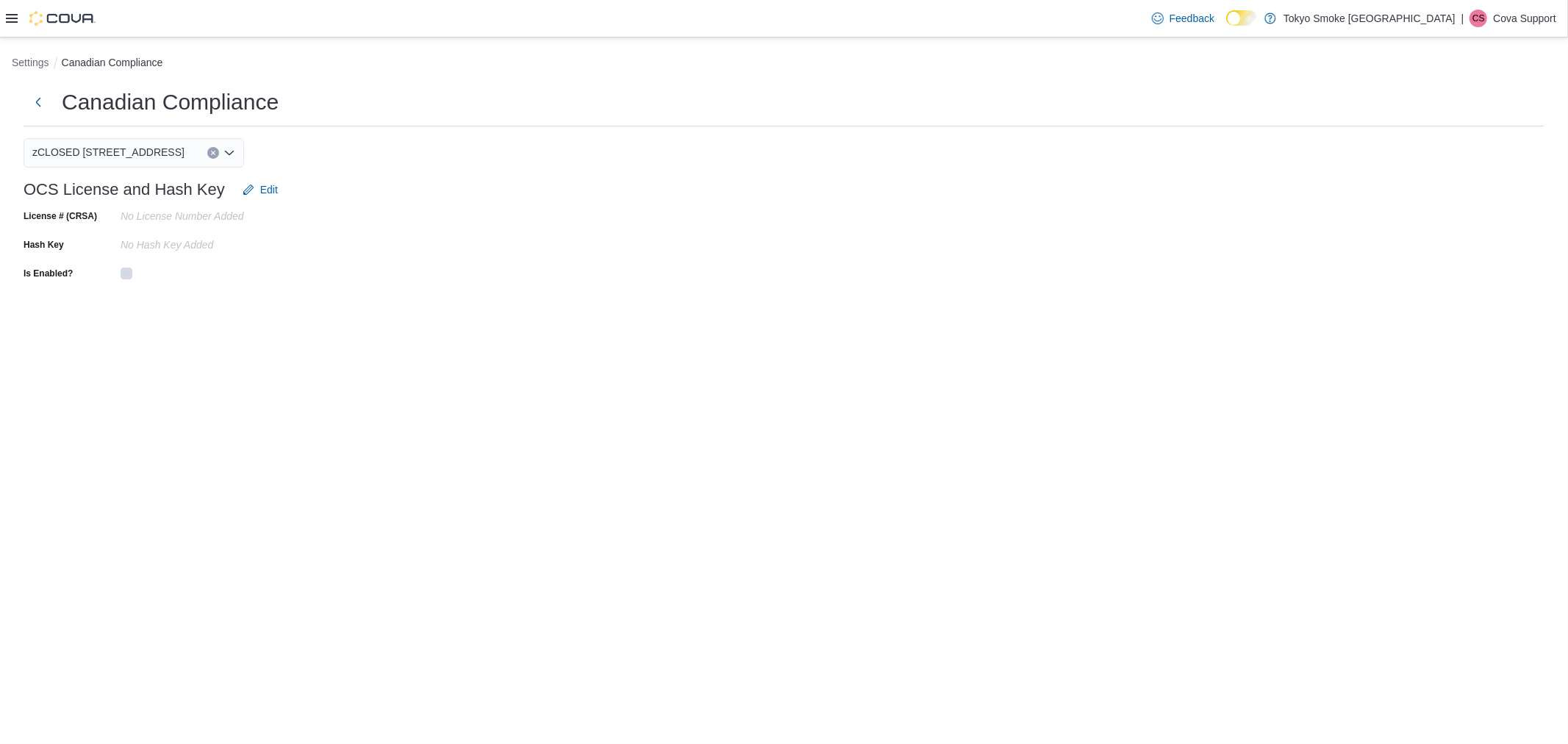
click at [9, 16] on icon at bounding box center [11, 18] width 12 height 12
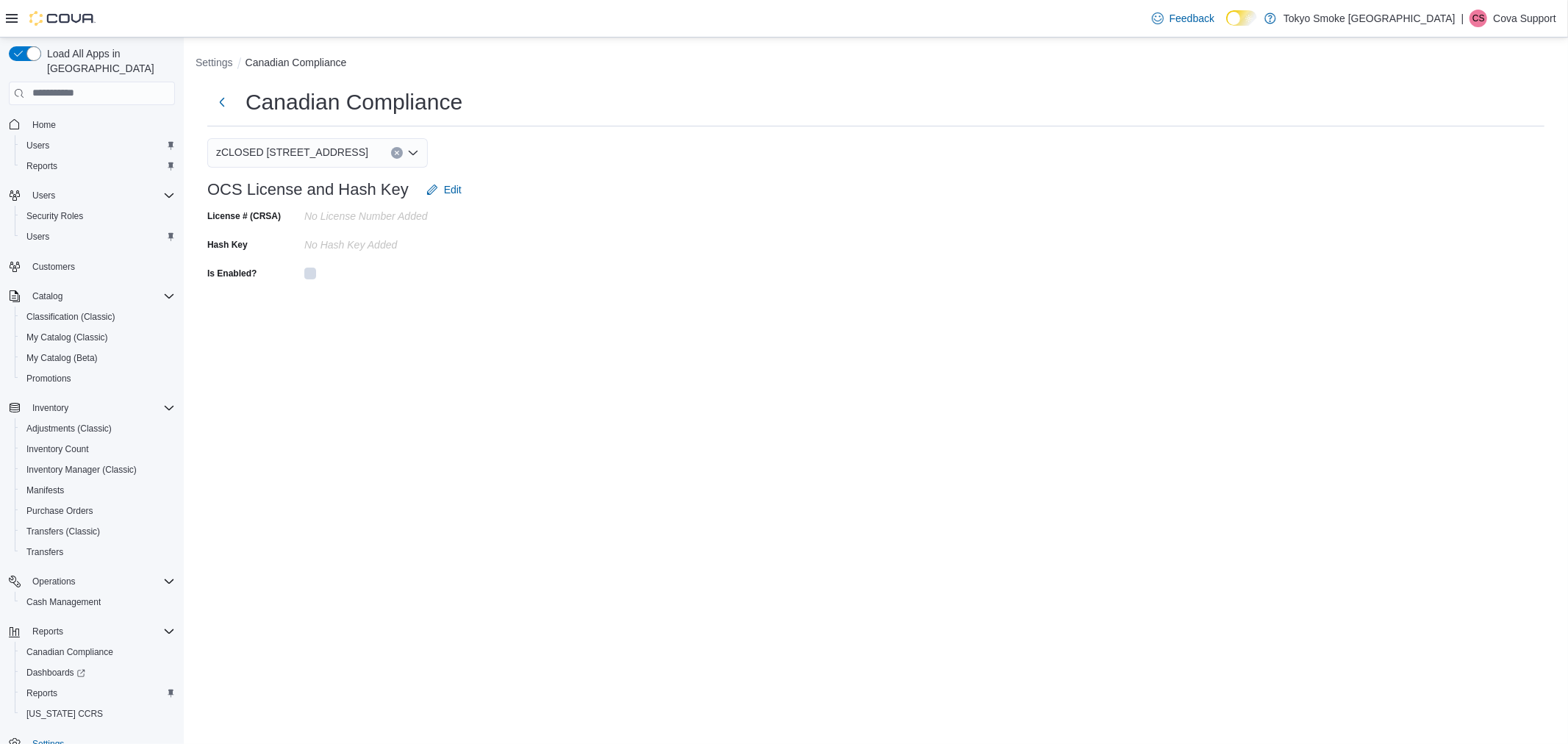
click at [76, 115] on span "Home" at bounding box center [100, 124] width 148 height 18
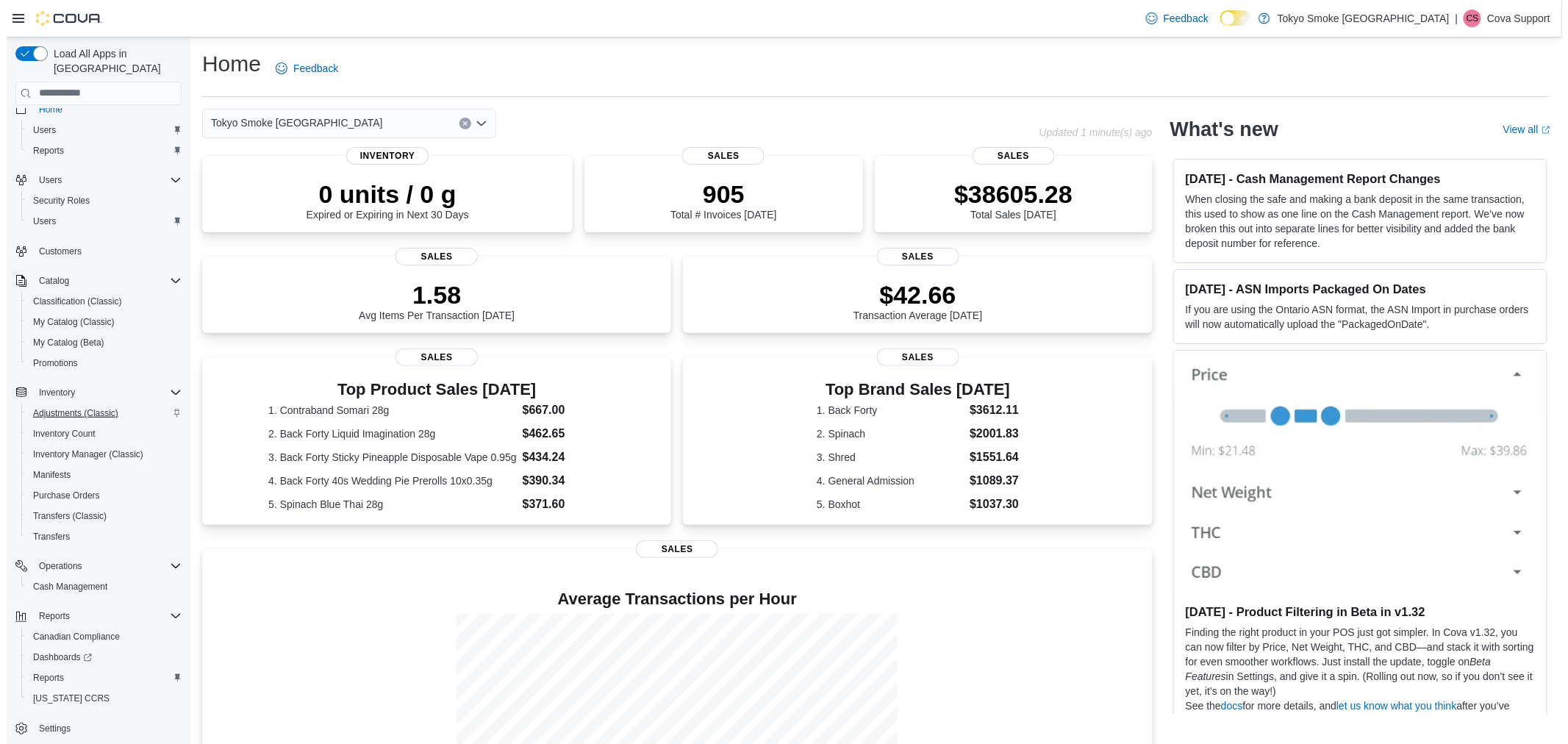
scroll to position [19, 0]
click at [63, 312] on span "My Catalog (Classic)" at bounding box center [67, 318] width 82 height 12
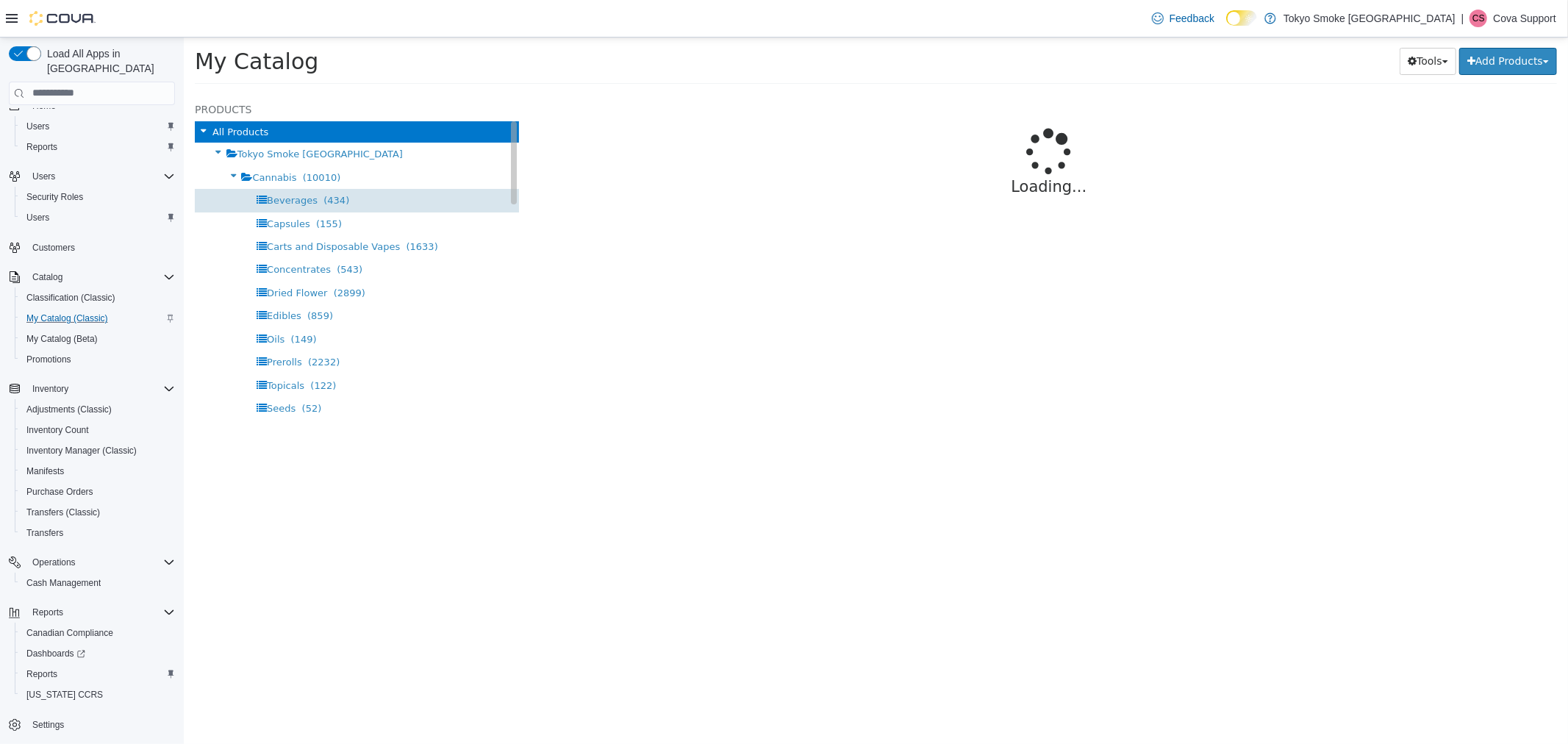
select select "**********"
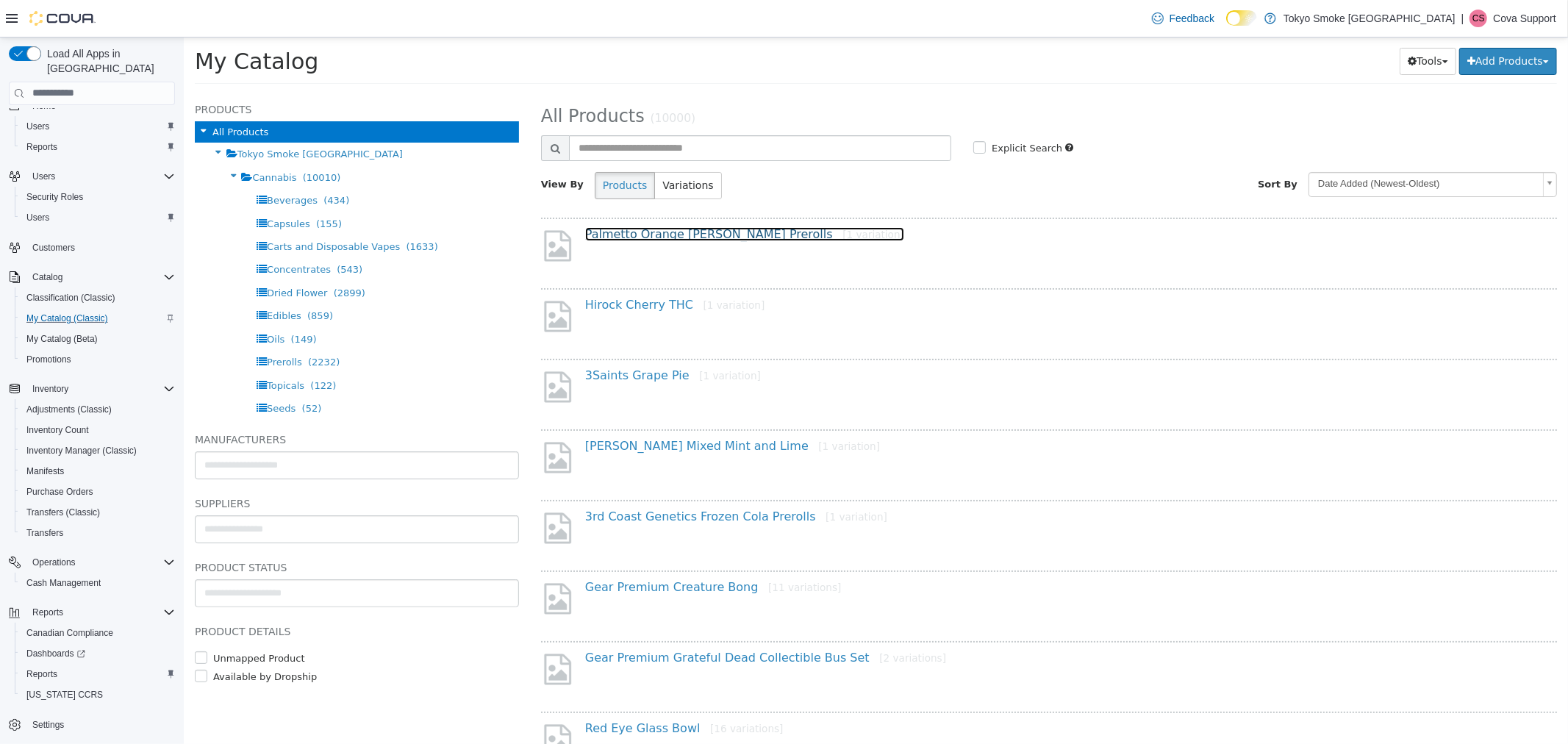
click at [641, 229] on link "Palmetto Orange [PERSON_NAME] Prerolls [1 variation]" at bounding box center [744, 233] width 319 height 14
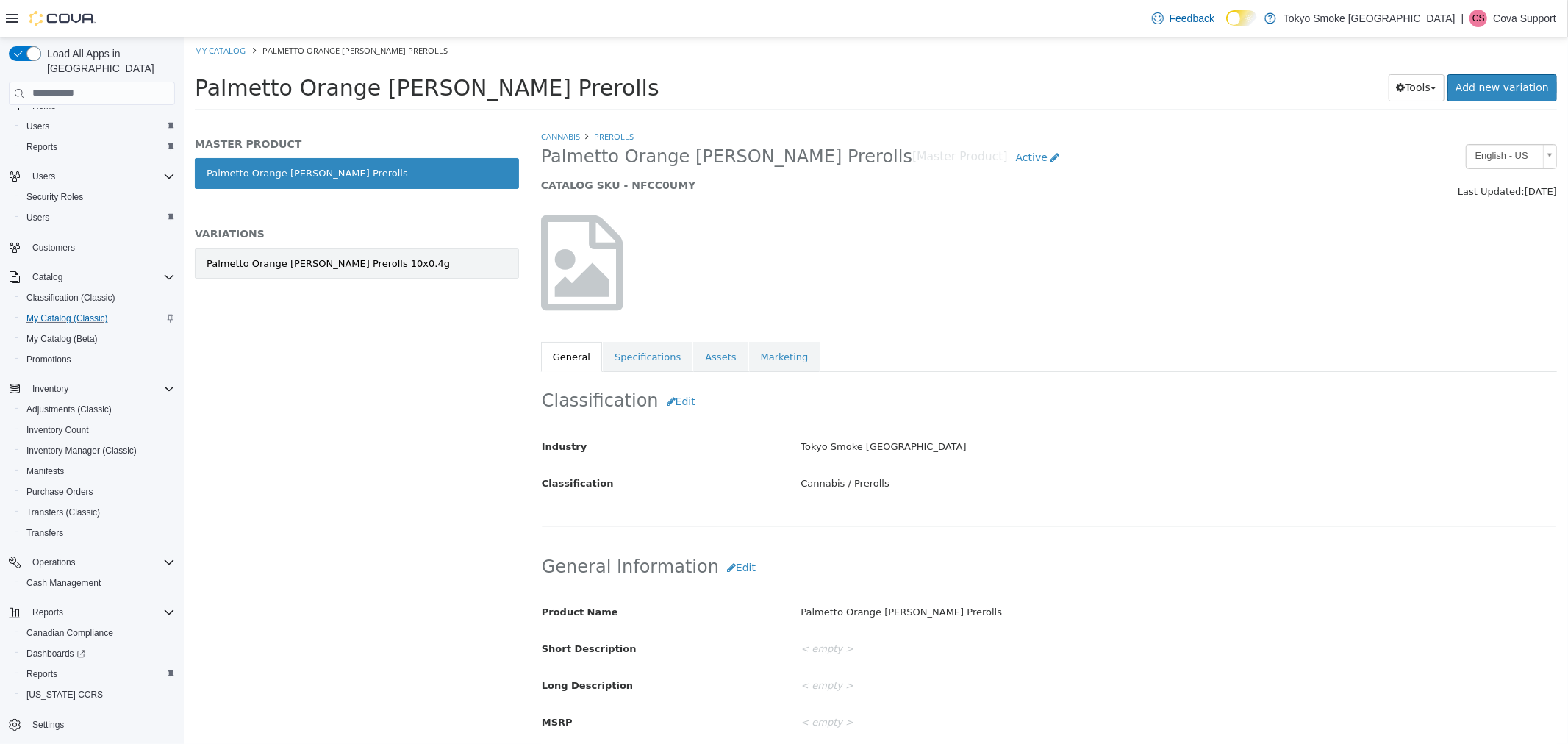
click at [429, 254] on link "Palmetto Orange [PERSON_NAME] Prerolls 10x0.4g" at bounding box center [356, 263] width 324 height 31
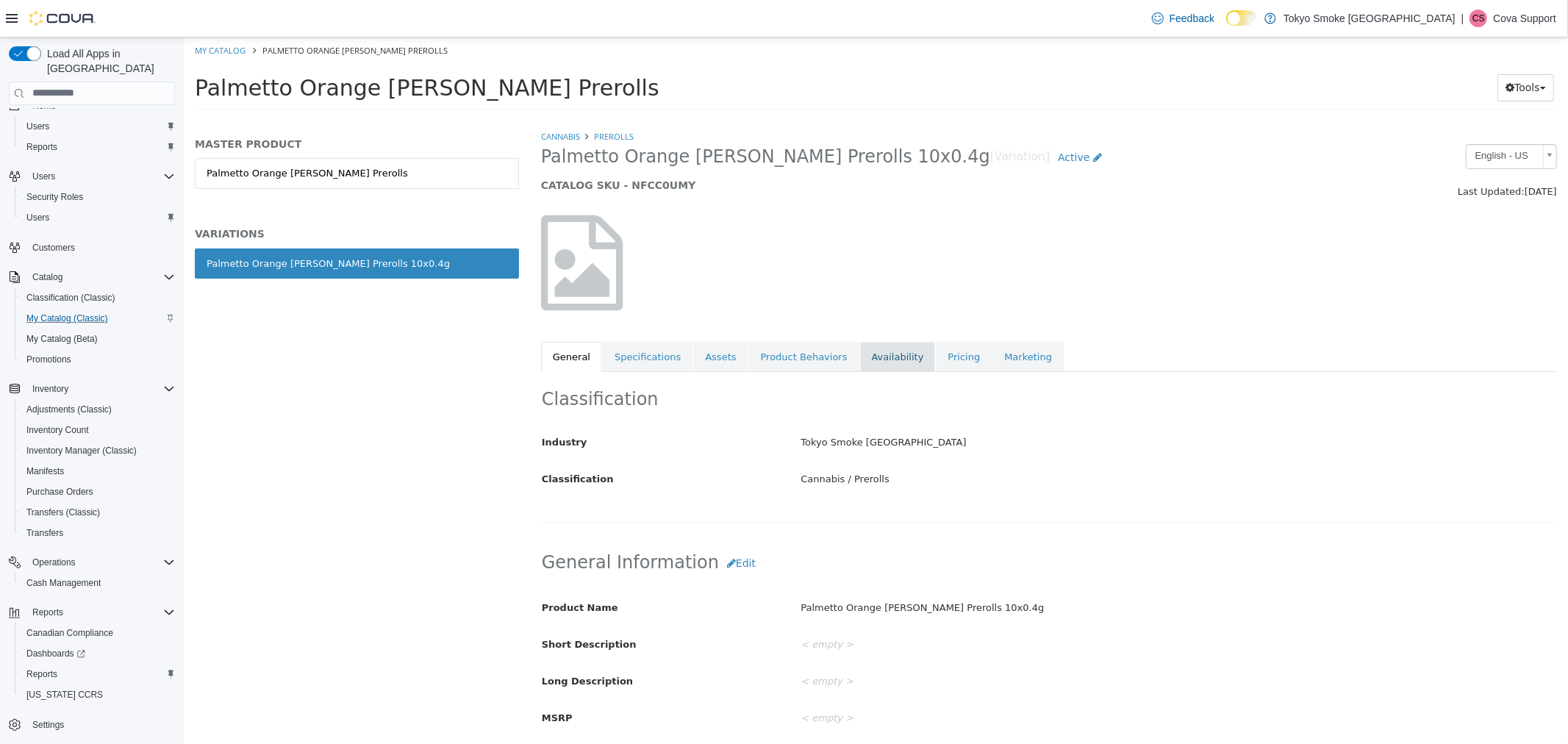
click at [875, 355] on link "Availability" at bounding box center [897, 356] width 76 height 31
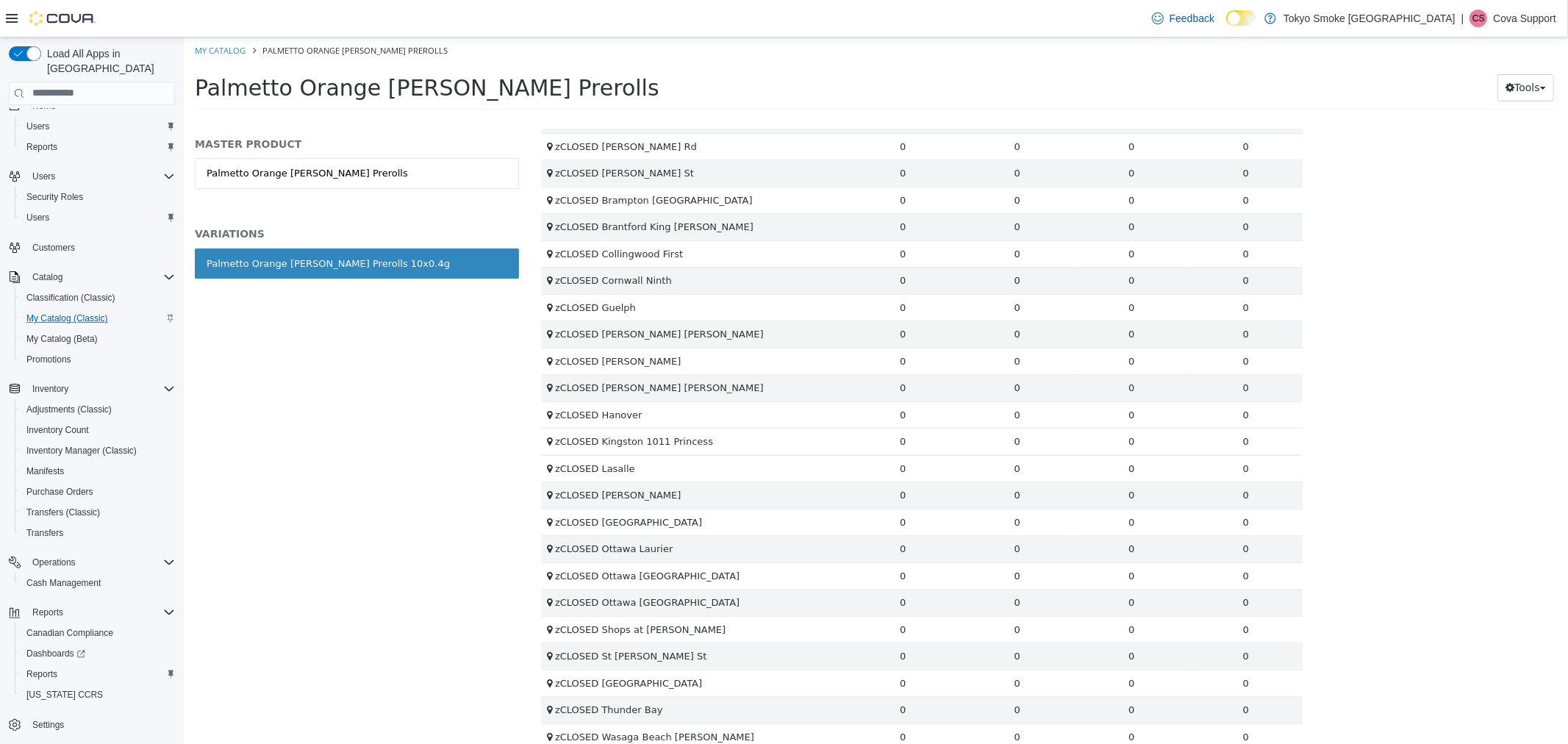
scroll to position [1357, 0]
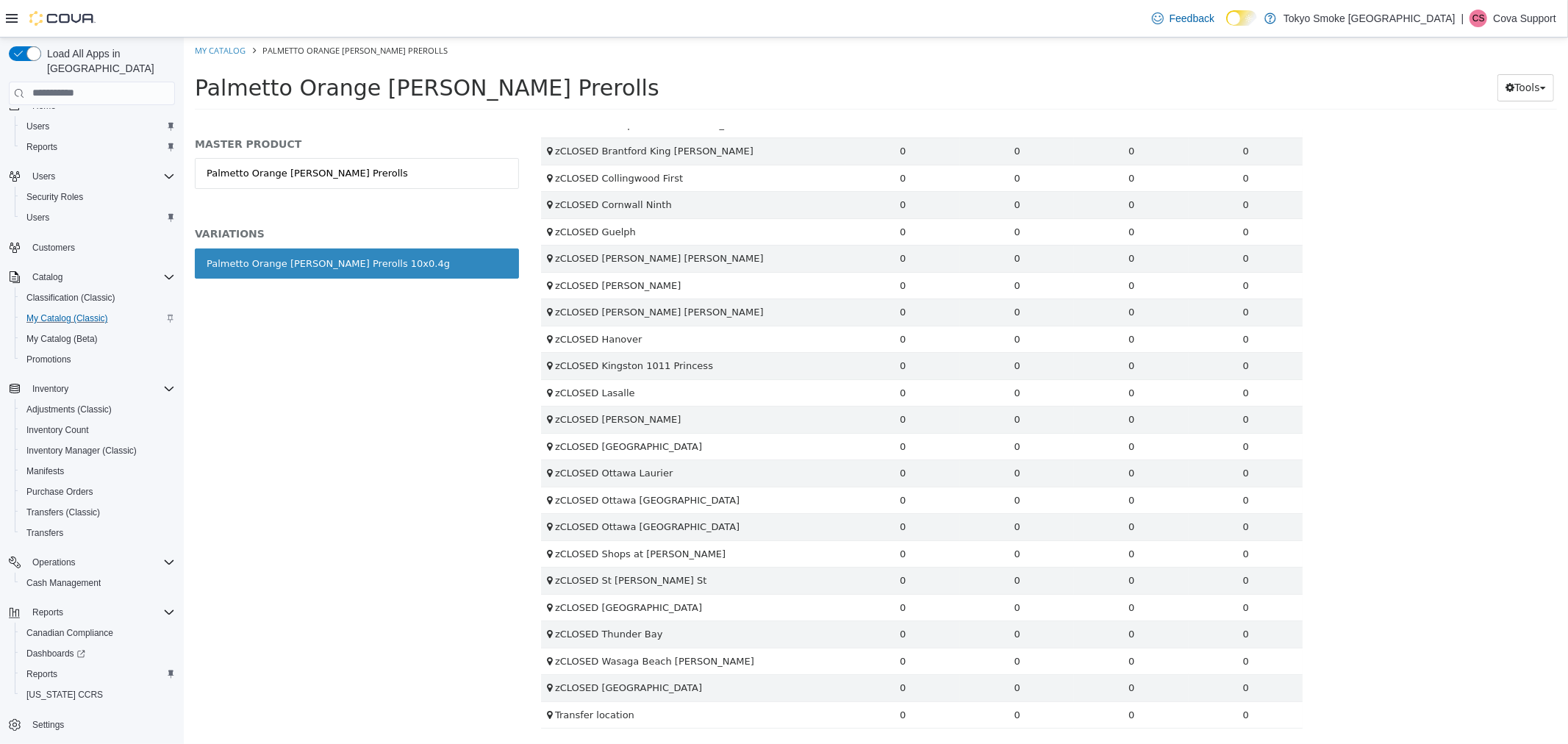
click at [228, 58] on ol "My Catalog Palmetto Orange [PERSON_NAME] Prerolls" at bounding box center [875, 50] width 1385 height 26
click at [230, 50] on link "My Catalog" at bounding box center [219, 50] width 50 height 11
select select "**********"
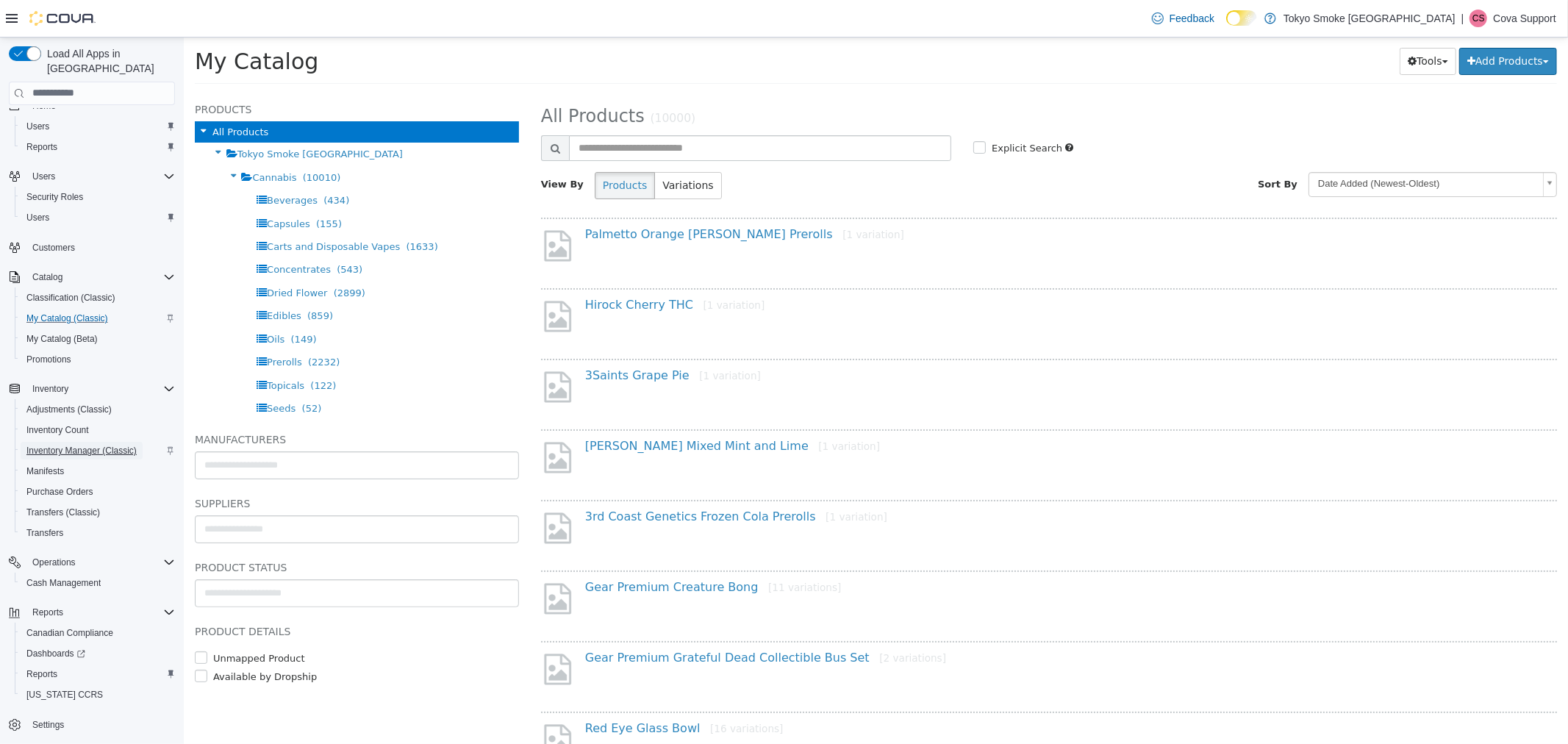
click at [76, 444] on span "Inventory Manager (Classic)" at bounding box center [82, 450] width 111 height 12
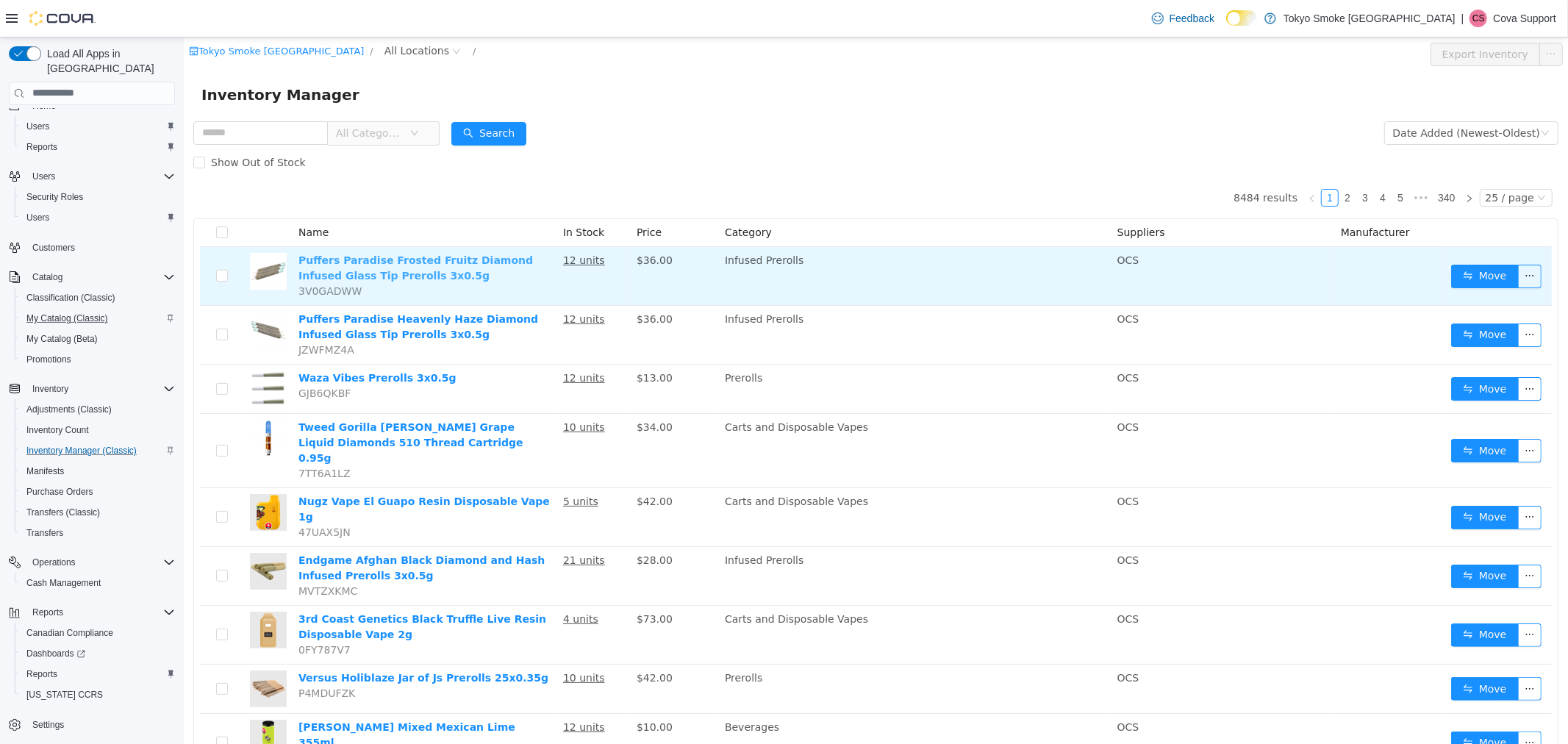
click at [379, 255] on link "Puffers Paradise Frosted Fruitz Diamond Infused Glass Tip Prerolls 3x0.5g" at bounding box center [415, 267] width 235 height 27
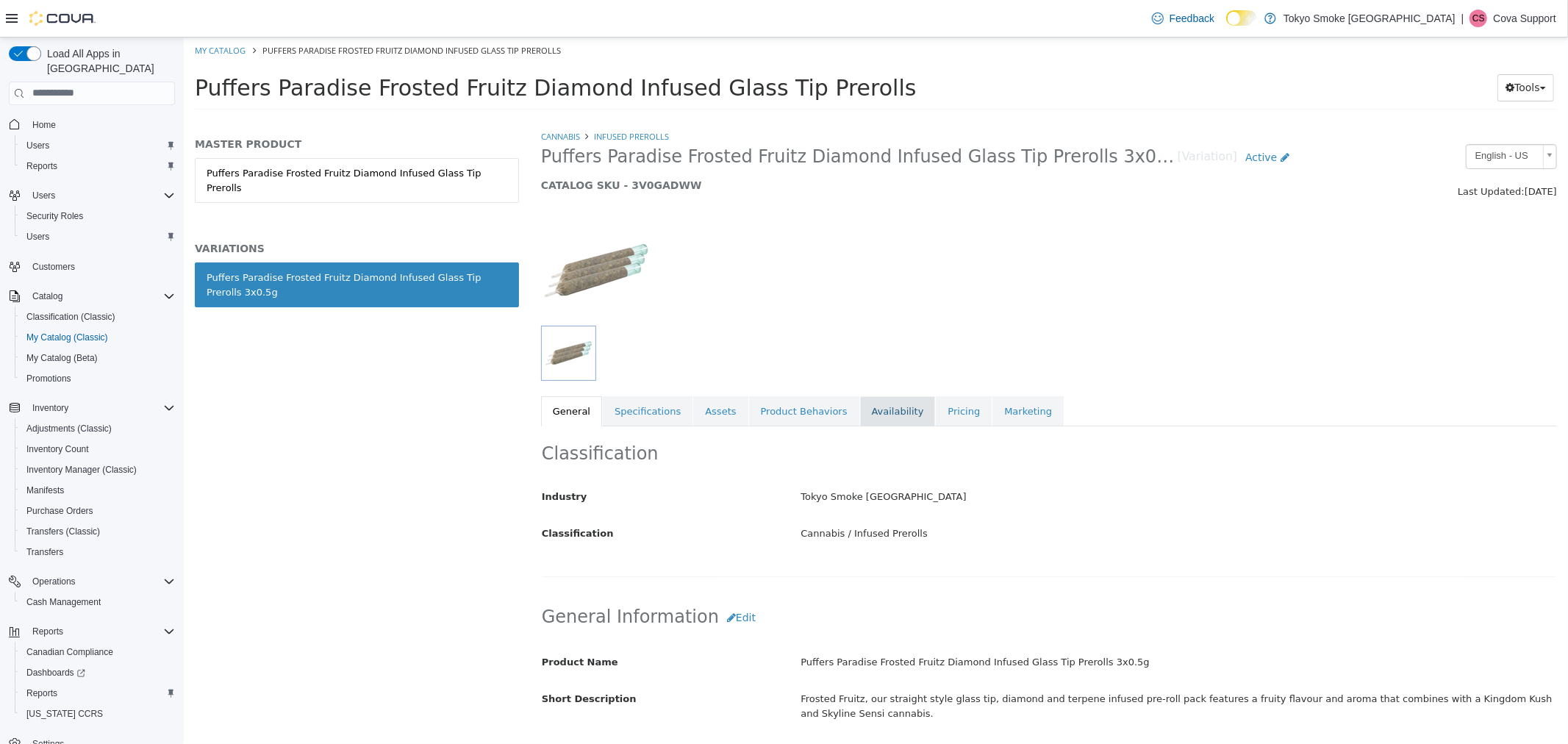
click at [860, 414] on link "Availability" at bounding box center [897, 411] width 76 height 31
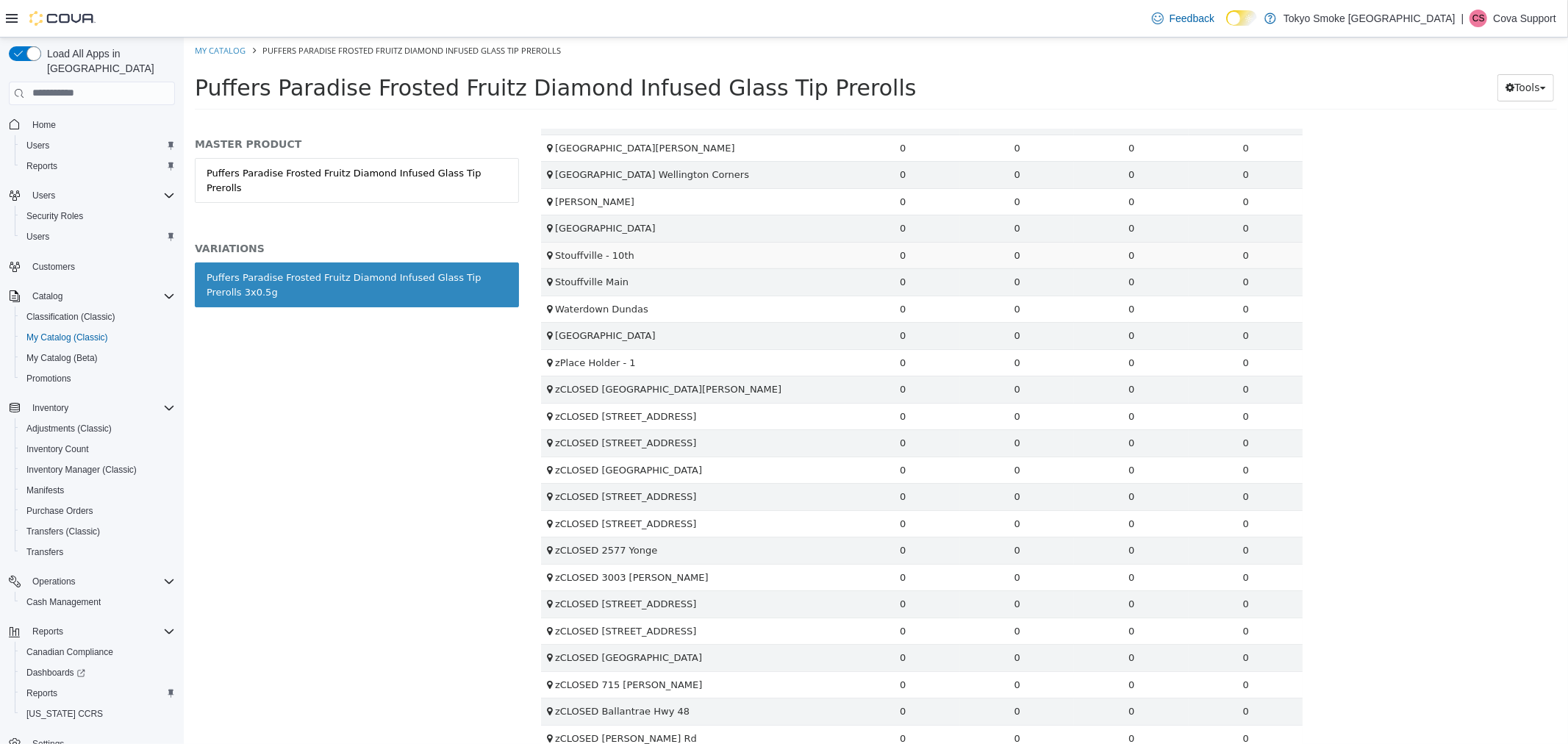
scroll to position [653, 0]
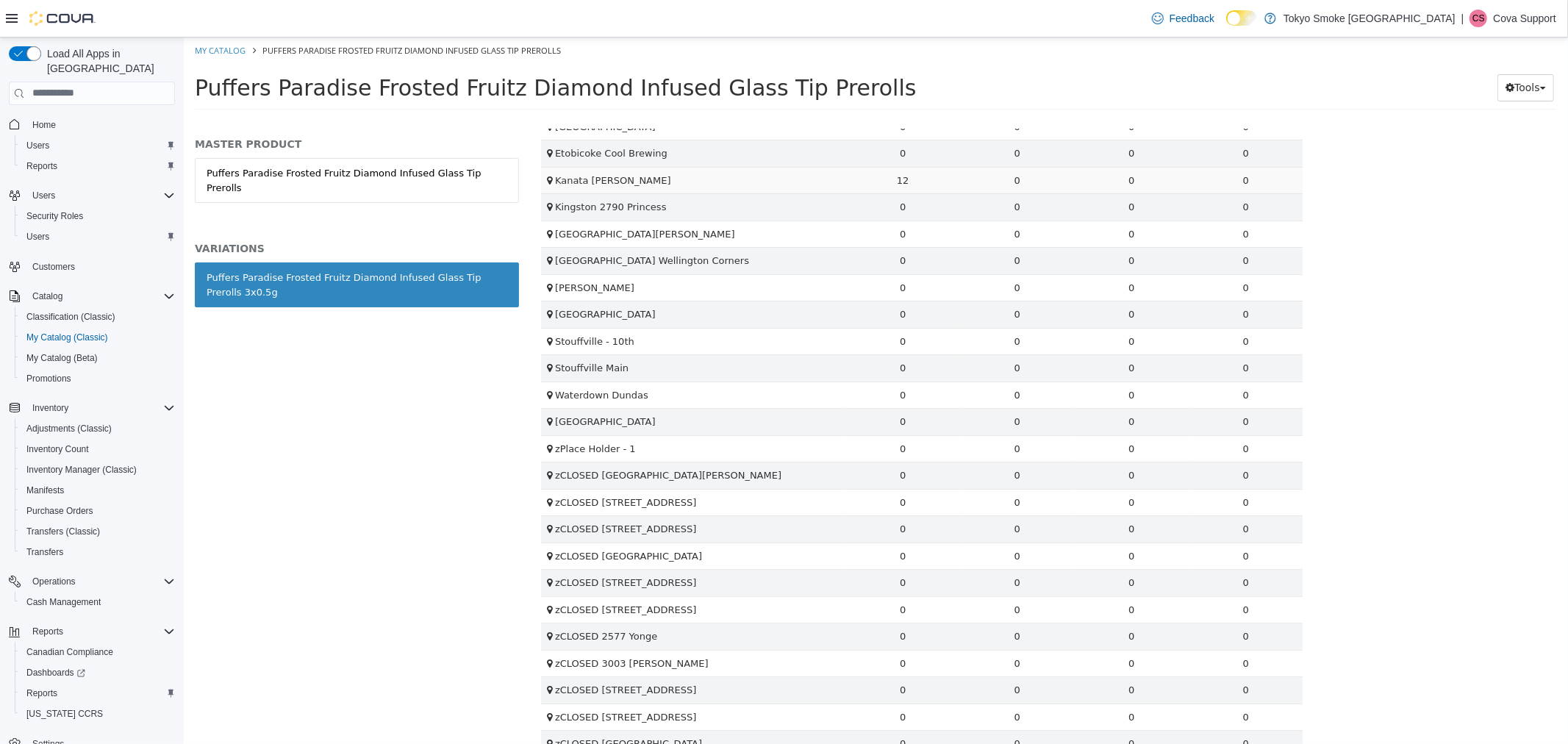
click at [899, 182] on td "12" at bounding box center [901, 179] width 115 height 27
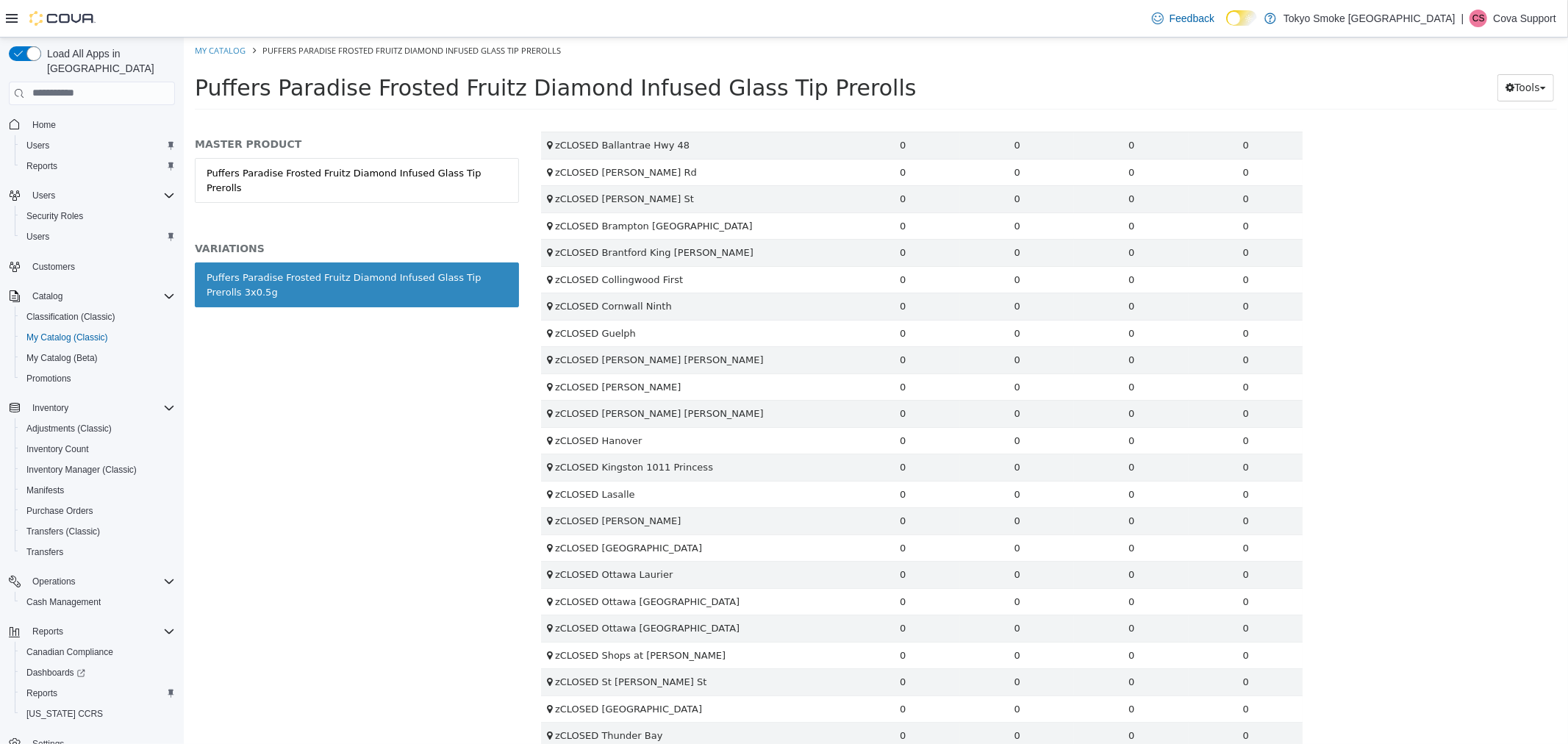
scroll to position [1305, 0]
click at [1534, 7] on div "Feedback Dark Mode Tokyo Smoke Ontario | CS Cova Support" at bounding box center [1351, 18] width 410 height 30
click at [1520, 31] on div "Feedback Dark Mode Tokyo Smoke Ontario | CS Cova Support" at bounding box center [1351, 18] width 410 height 30
click at [1512, 19] on p "Cova Support" at bounding box center [1524, 18] width 63 height 18
click at [1489, 142] on button "Sign Out" at bounding box center [1482, 145] width 135 height 23
